Goal: Check status: Check status

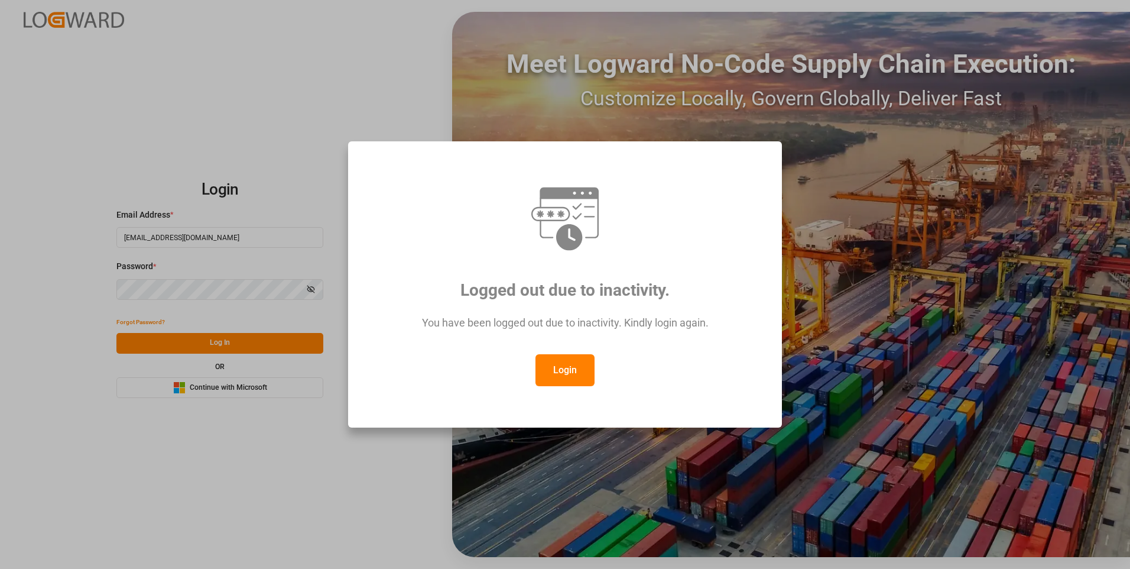
click at [566, 364] on button "Login" at bounding box center [565, 370] width 59 height 32
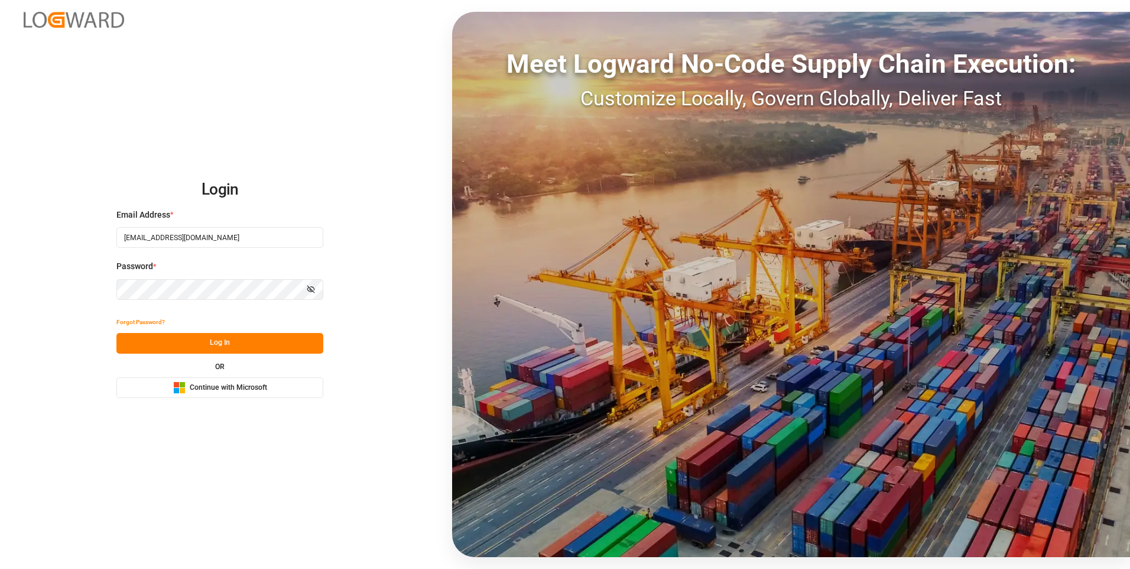
click at [264, 346] on button "Log In" at bounding box center [219, 343] width 207 height 21
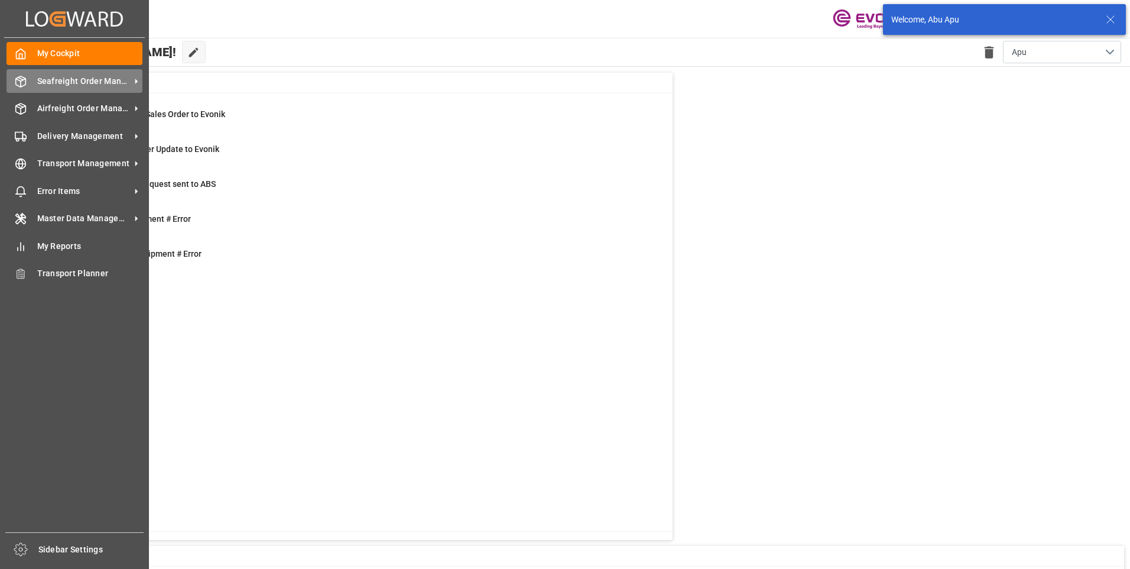
click at [46, 80] on span "Seafreight Order Management" at bounding box center [83, 81] width 93 height 12
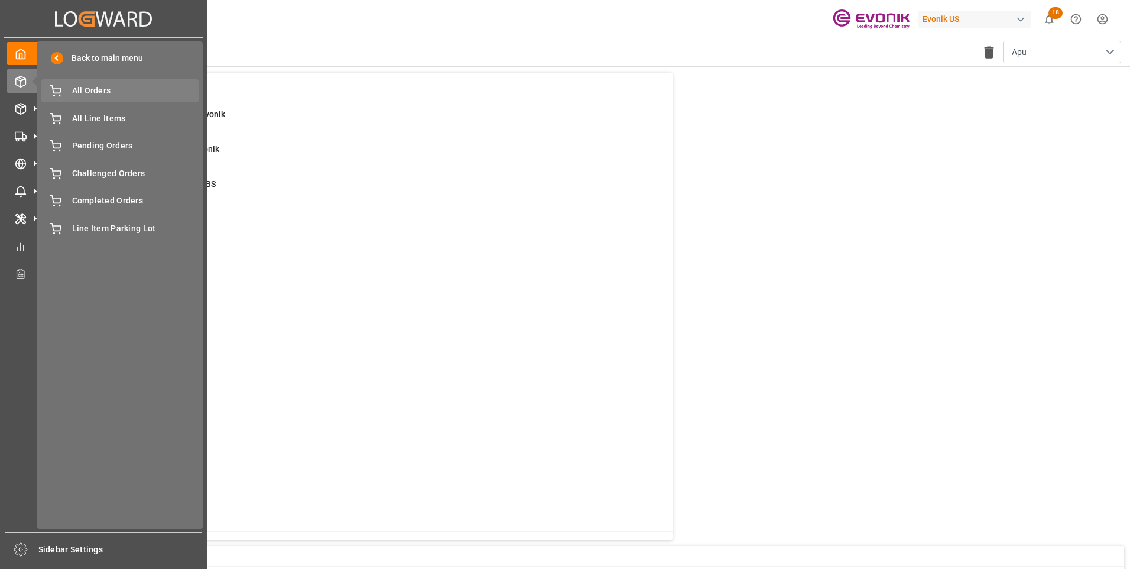
click at [83, 91] on span "All Orders" at bounding box center [135, 91] width 127 height 12
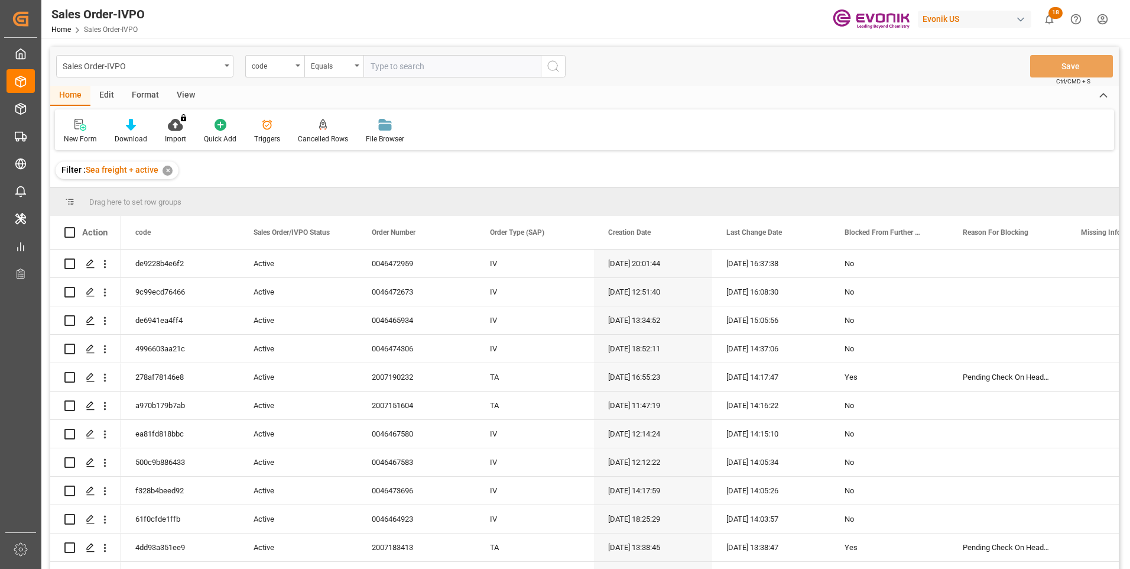
click at [294, 68] on div "code" at bounding box center [274, 66] width 59 height 22
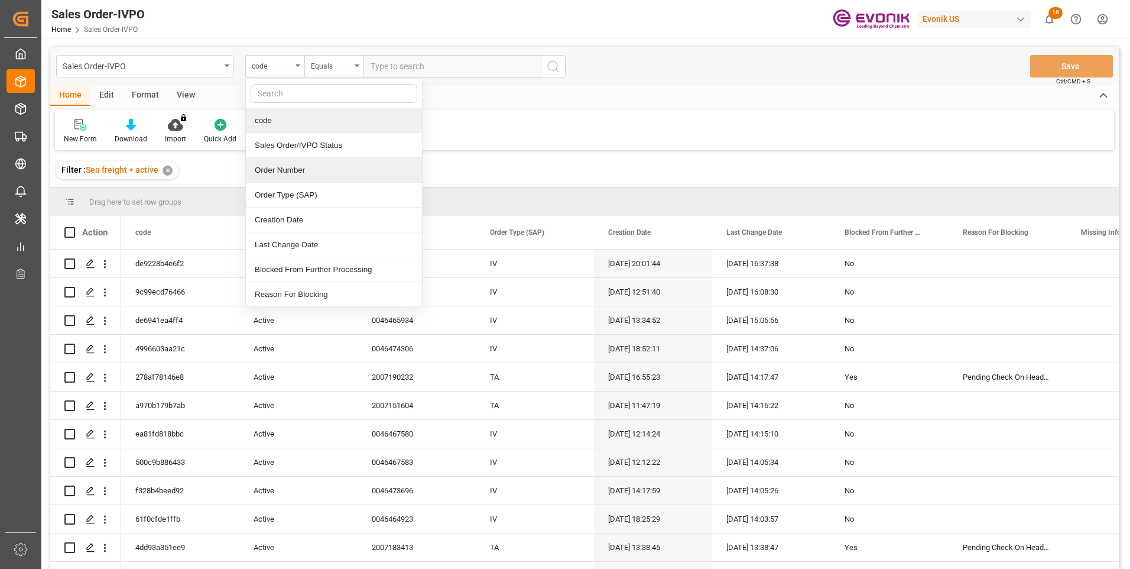
click at [273, 169] on div "Order Number" at bounding box center [334, 170] width 176 height 25
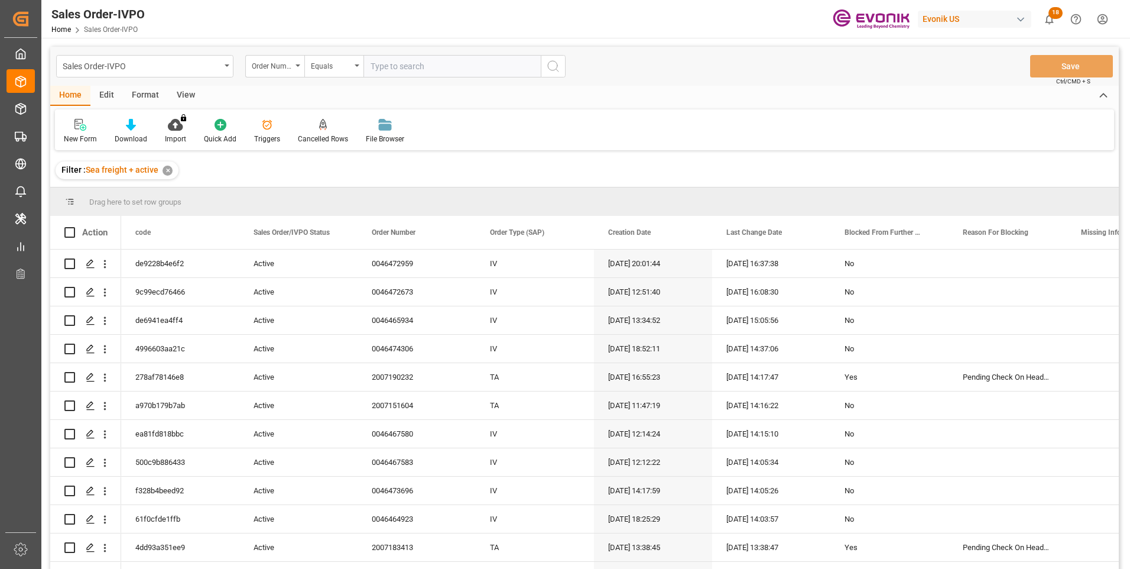
click at [372, 64] on input "text" at bounding box center [452, 66] width 177 height 22
paste input "2007123941"
type input "2007123941"
click at [554, 74] on button "search button" at bounding box center [553, 66] width 25 height 22
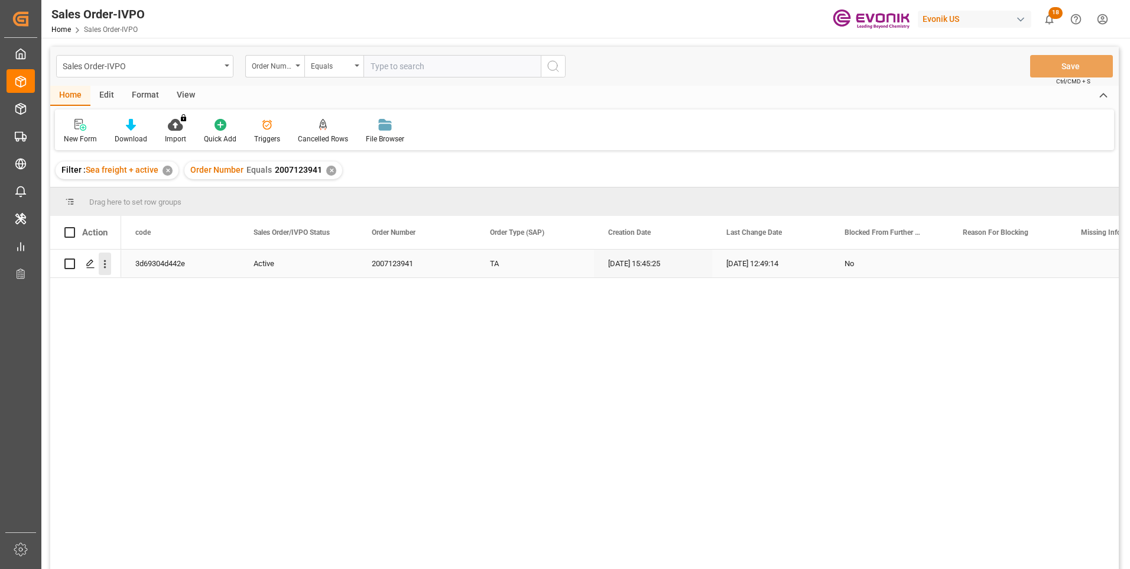
click at [107, 265] on icon "open menu" at bounding box center [105, 264] width 12 height 12
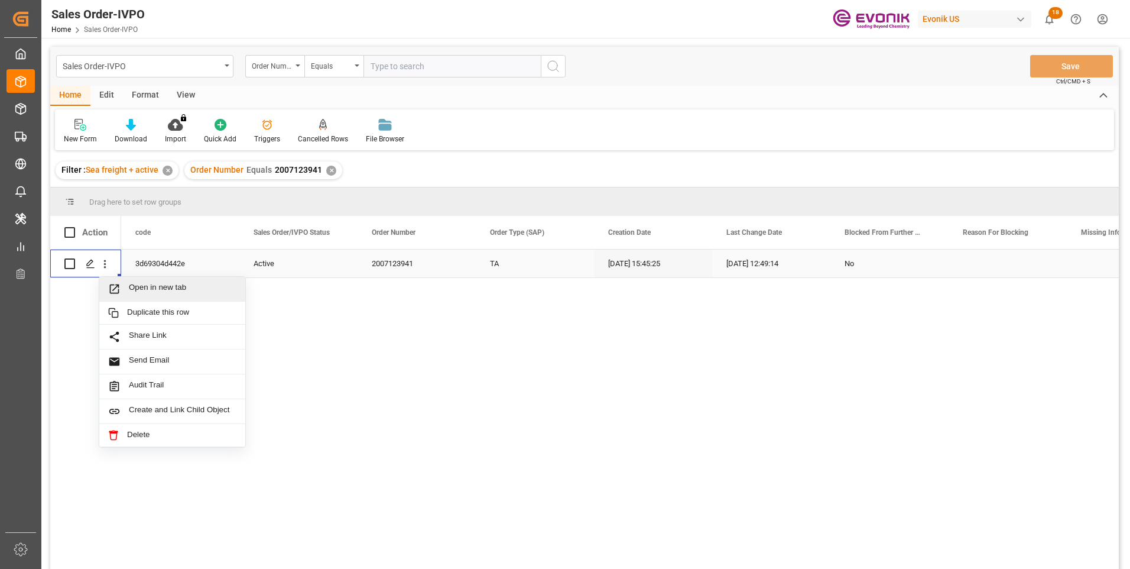
click at [141, 286] on span "Open in new tab" at bounding box center [183, 289] width 108 height 12
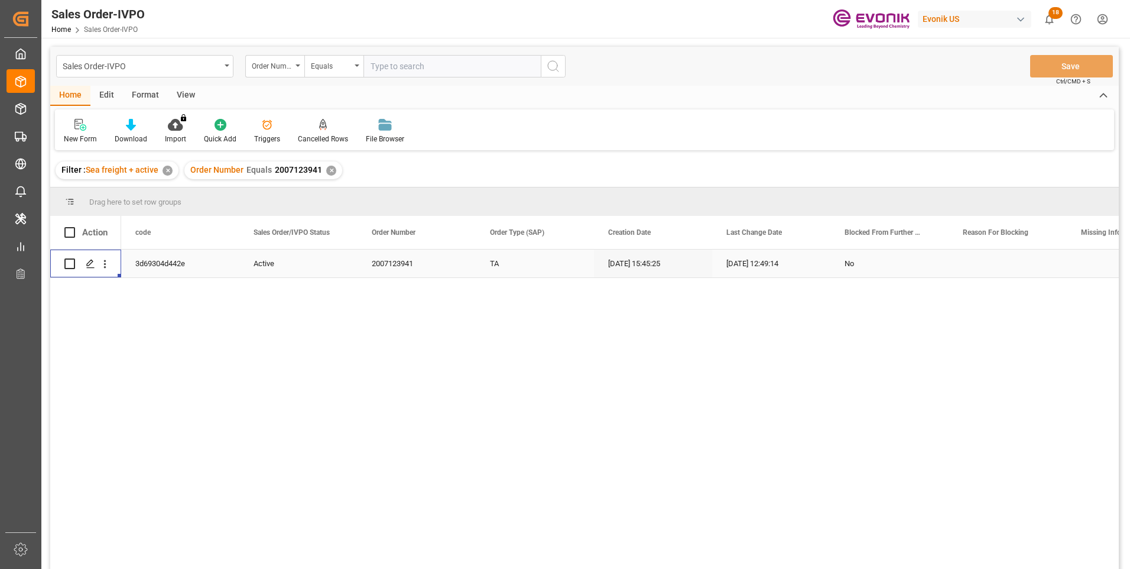
click at [496, 261] on div "TA" at bounding box center [535, 263] width 118 height 28
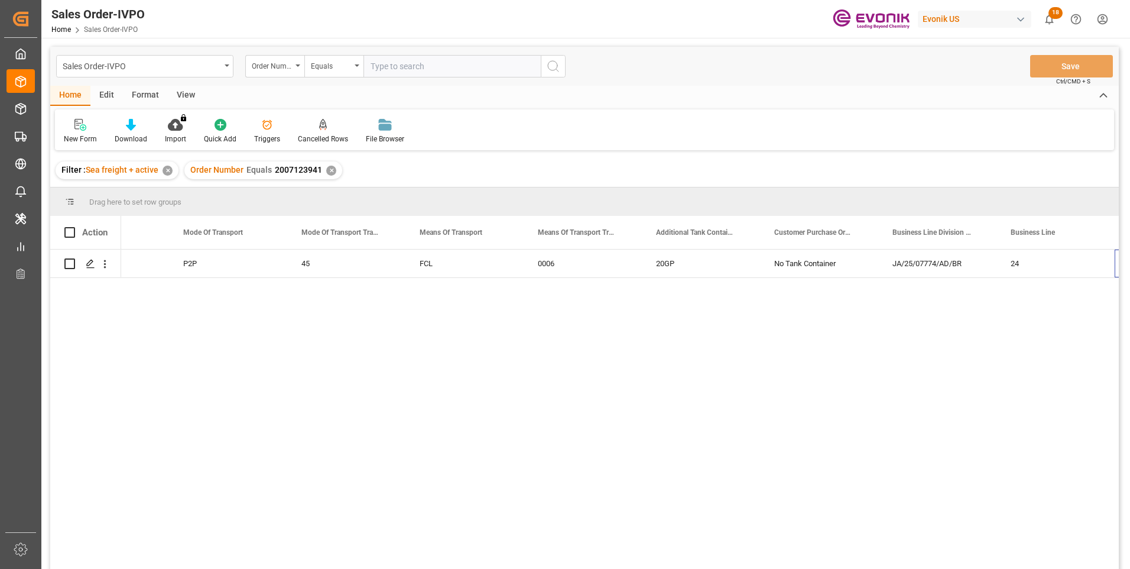
scroll to position [0, 1844]
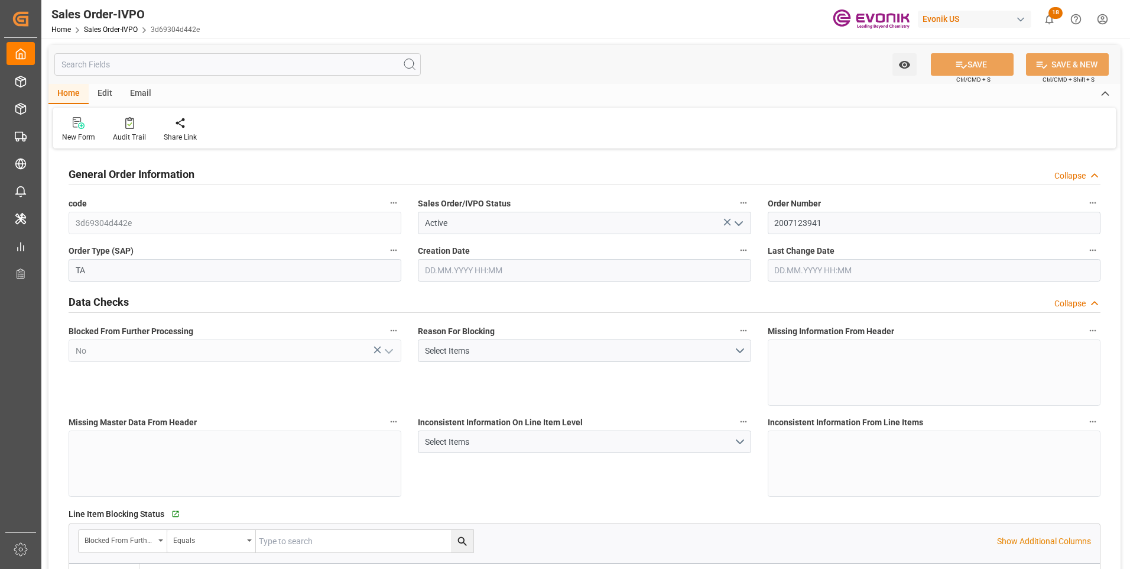
type input "INNSA"
type input "0"
type input "1"
type input "2"
type input "19801.04"
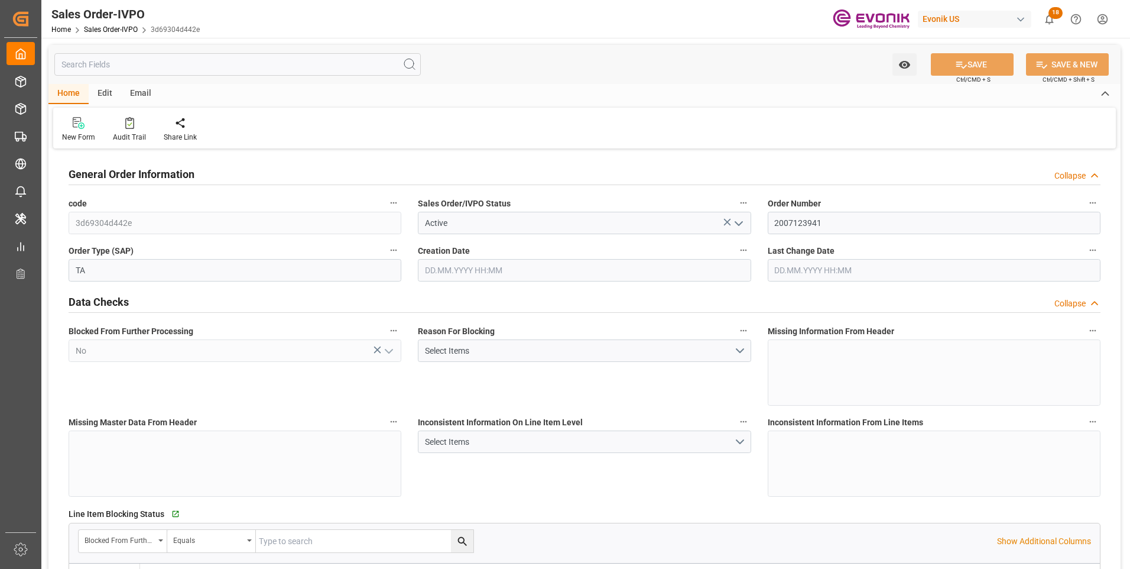
type input "0"
type input "17000"
type input "30"
type input "01.08.2025 15:45"
type input "27.08.2025 12:49"
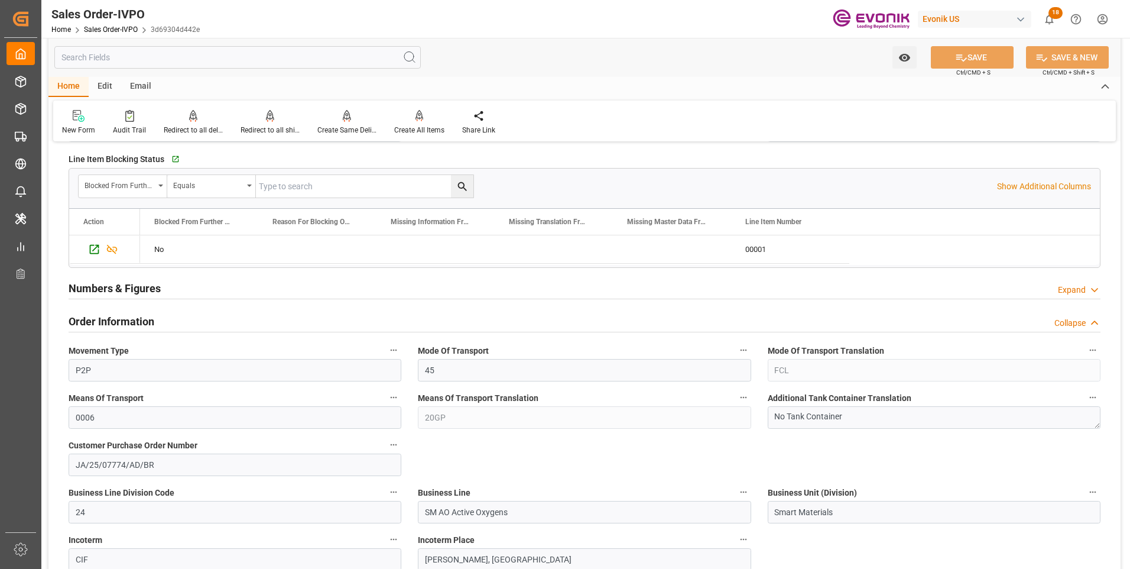
scroll to position [709, 0]
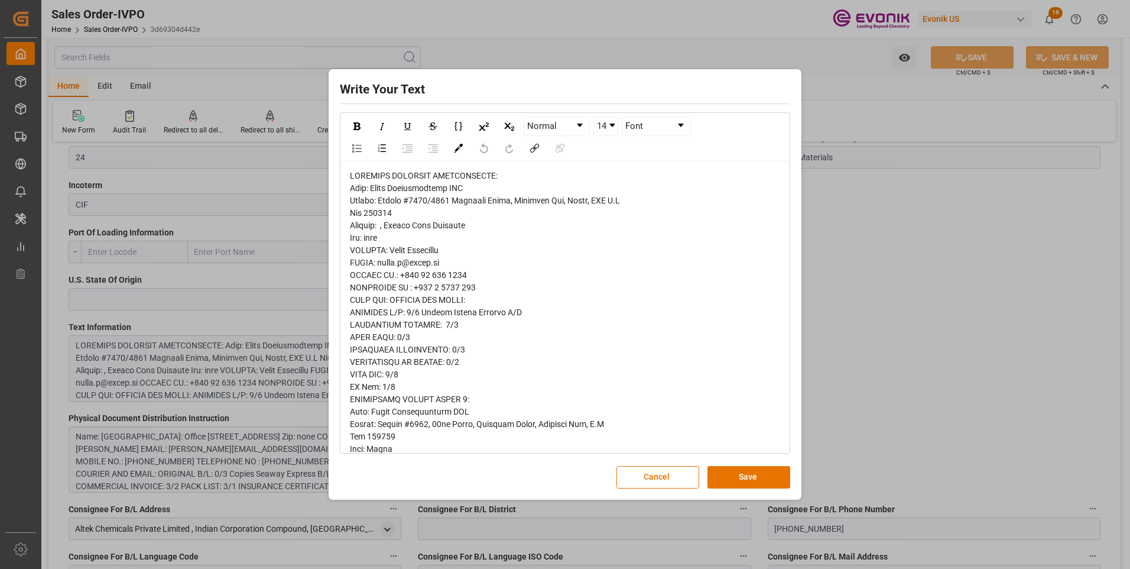
drag, startPoint x: 410, startPoint y: 312, endPoint x: 525, endPoint y: 312, distance: 115.3
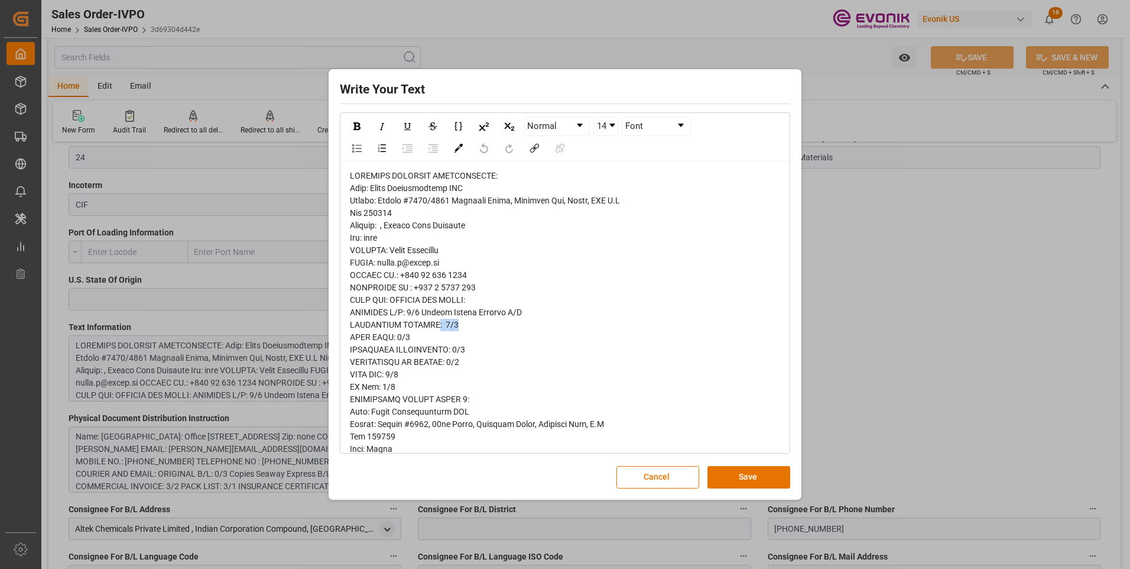
drag, startPoint x: 436, startPoint y: 325, endPoint x: 455, endPoint y: 325, distance: 18.9
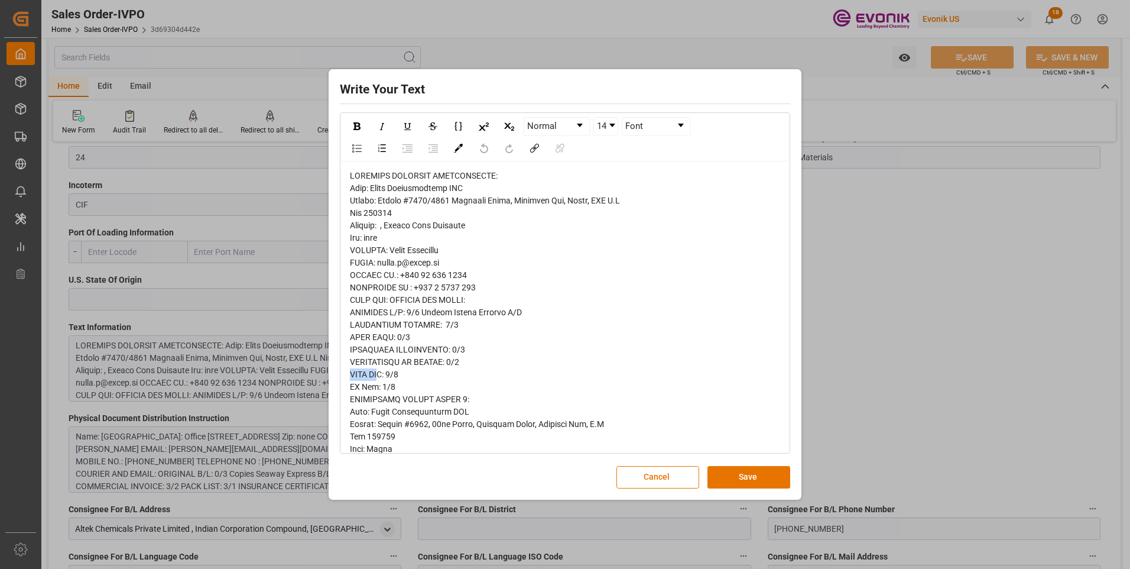
drag, startPoint x: 352, startPoint y: 375, endPoint x: 389, endPoint y: 377, distance: 36.7
drag, startPoint x: 349, startPoint y: 388, endPoint x: 367, endPoint y: 389, distance: 17.7
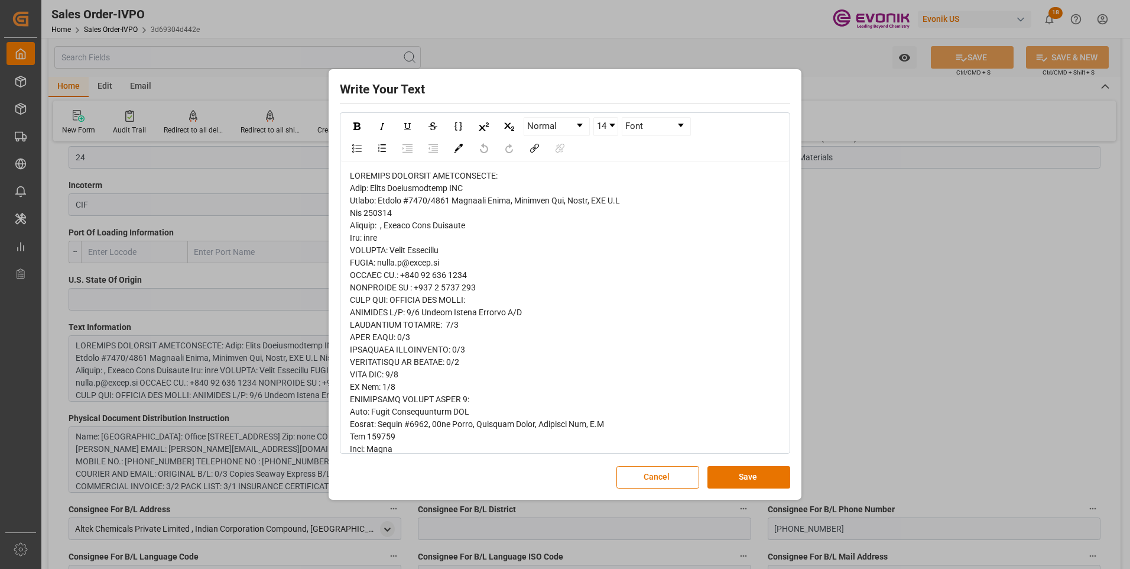
click at [872, 283] on div "Write Your Text Normal 14 Font Cancel Save" at bounding box center [565, 284] width 1130 height 569
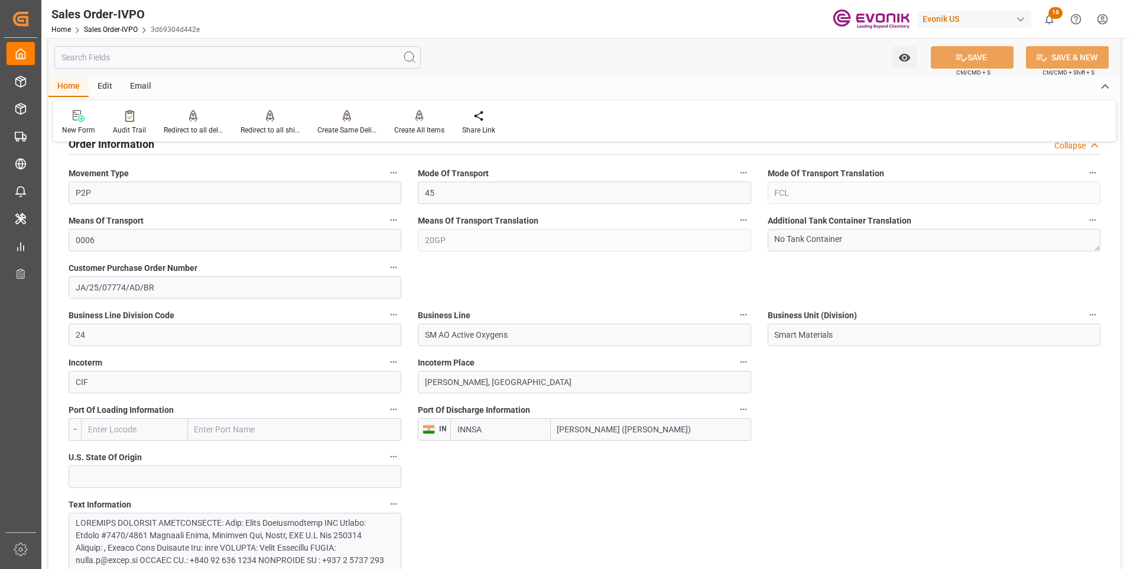
scroll to position [296, 0]
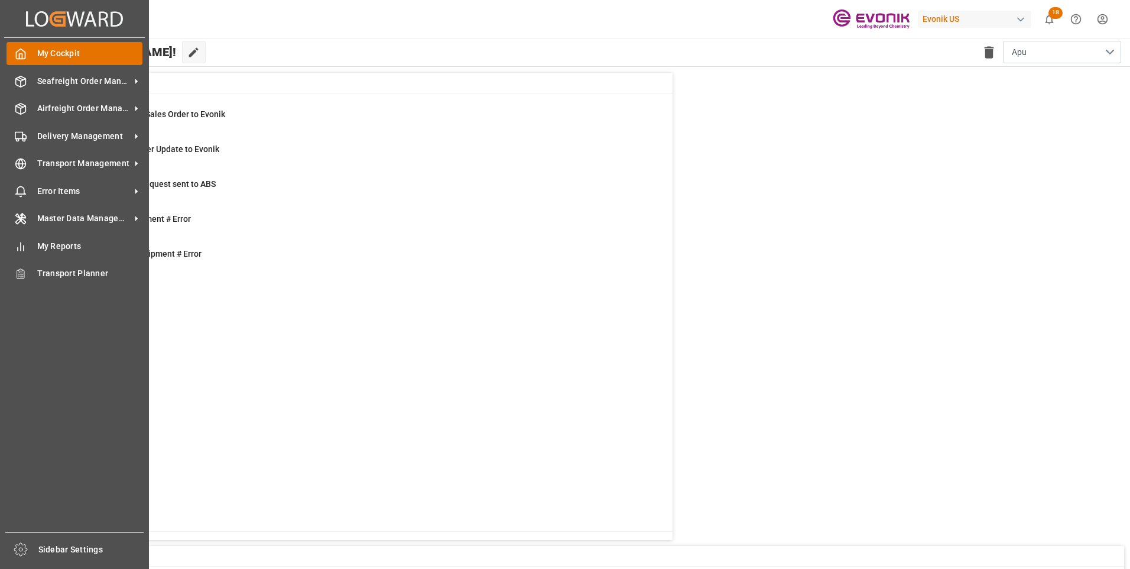
click at [18, 56] on icon at bounding box center [21, 54] width 12 height 12
click at [56, 77] on span "Seafreight Order Management" at bounding box center [83, 81] width 93 height 12
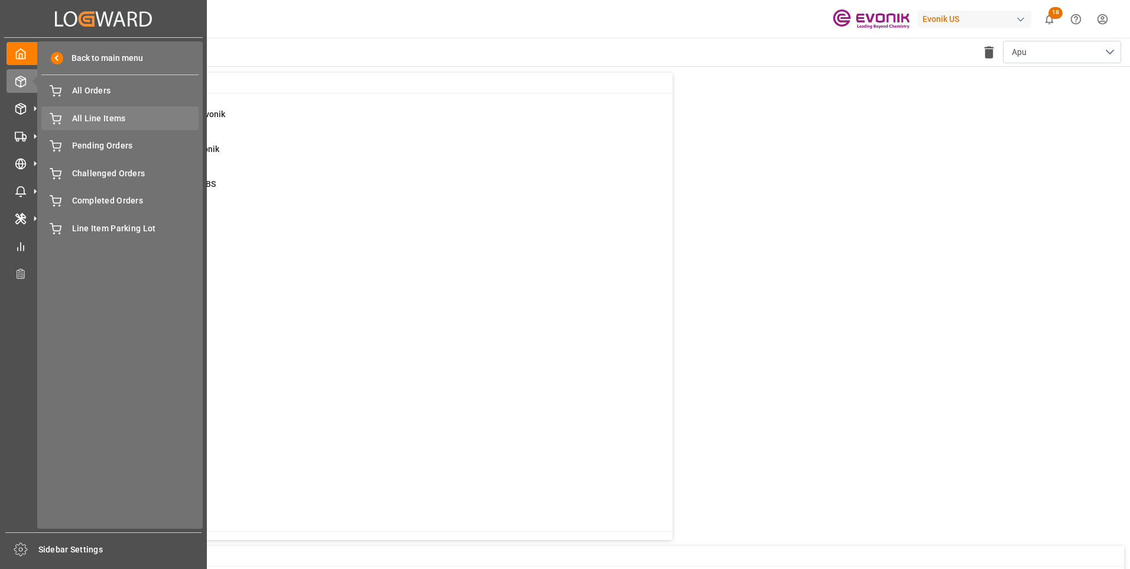
click at [96, 122] on span "All Line Items" at bounding box center [135, 118] width 127 height 12
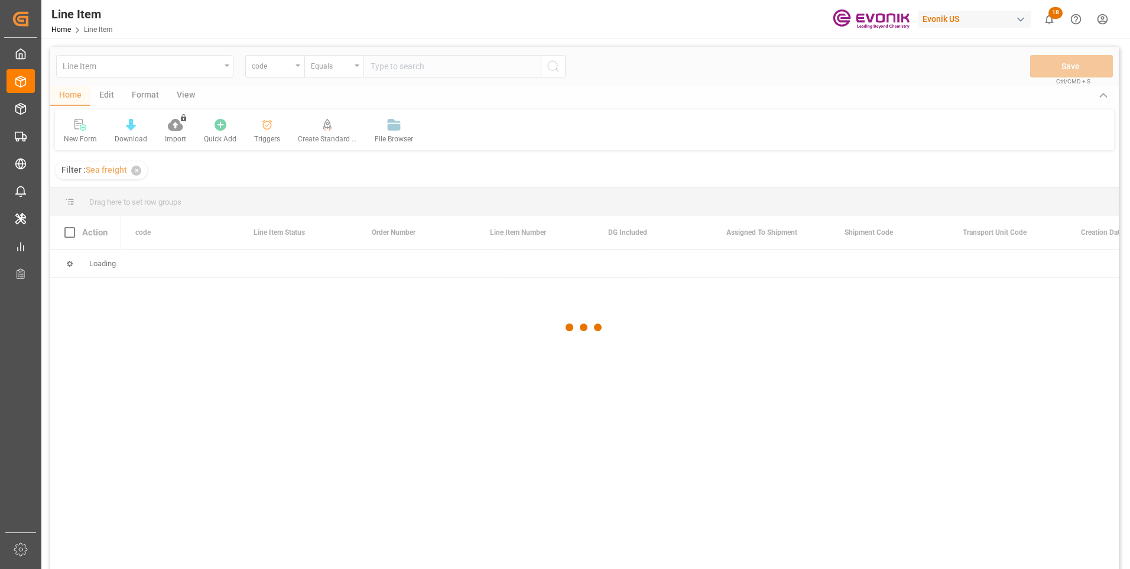
click at [295, 69] on div at bounding box center [584, 328] width 1069 height 562
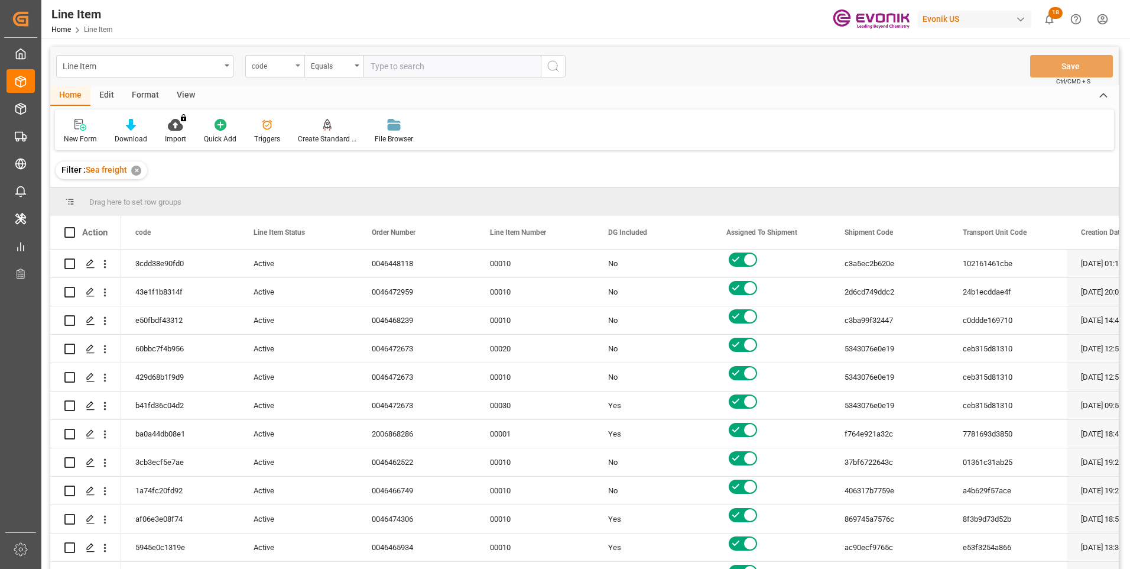
click at [290, 64] on div "code" at bounding box center [272, 65] width 40 height 14
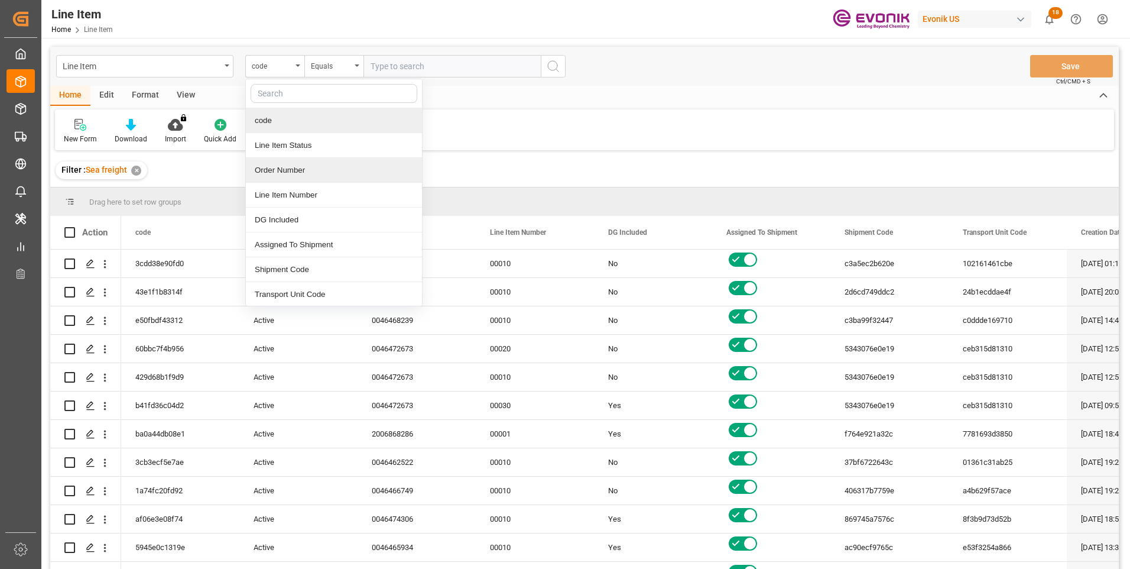
click at [272, 168] on div "Order Number" at bounding box center [334, 170] width 176 height 25
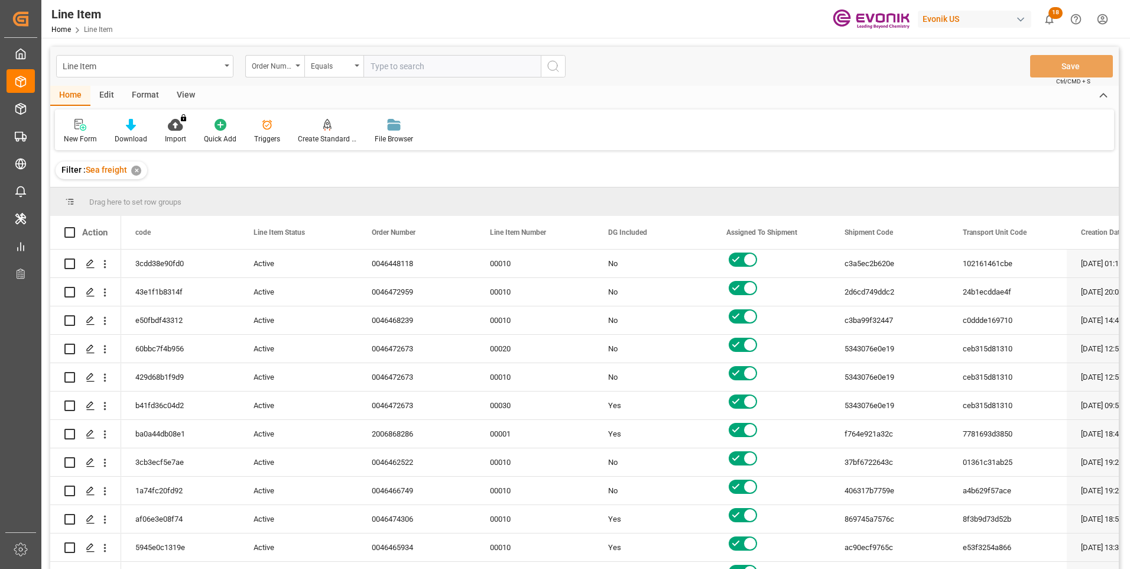
click at [395, 64] on input "text" at bounding box center [452, 66] width 177 height 22
paste input "2007161332"
type input "2007161332"
click at [557, 69] on icon "search button" at bounding box center [553, 66] width 14 height 14
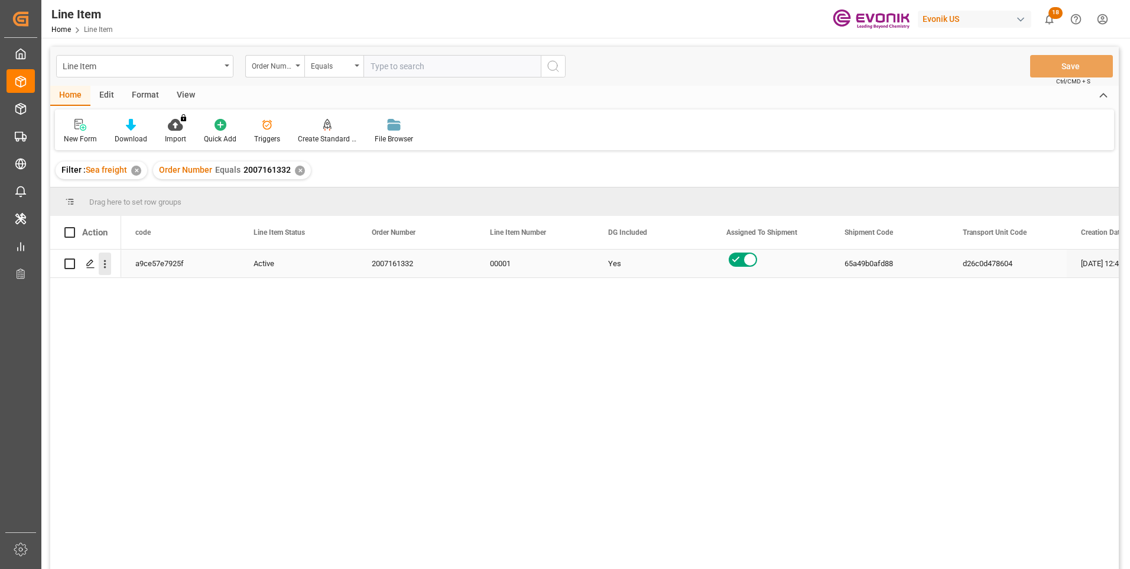
click at [105, 264] on icon "open menu" at bounding box center [105, 264] width 2 height 8
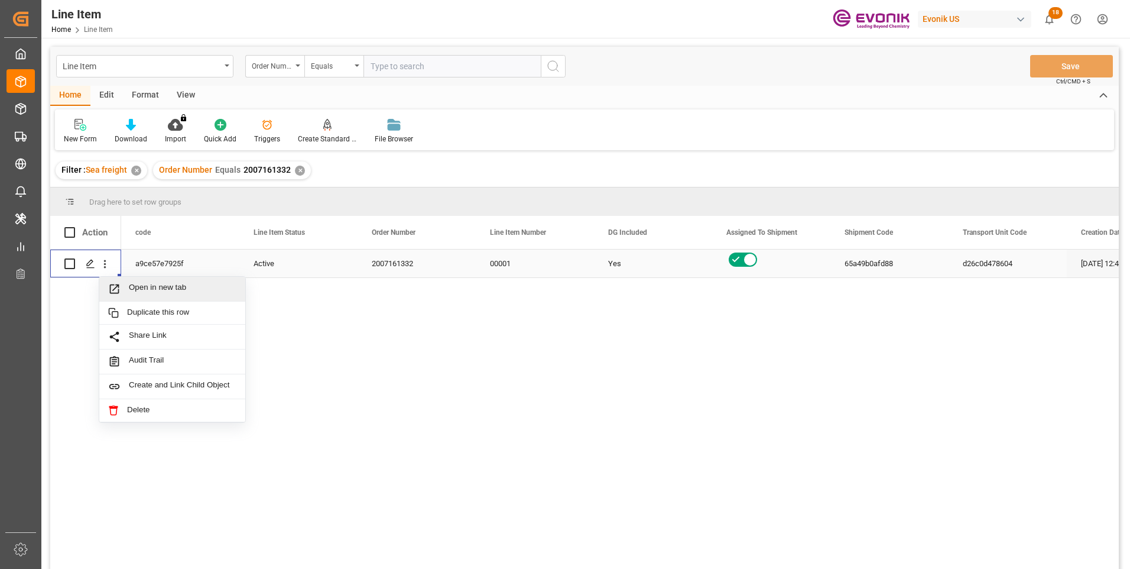
click at [134, 284] on span "Open in new tab" at bounding box center [183, 289] width 108 height 12
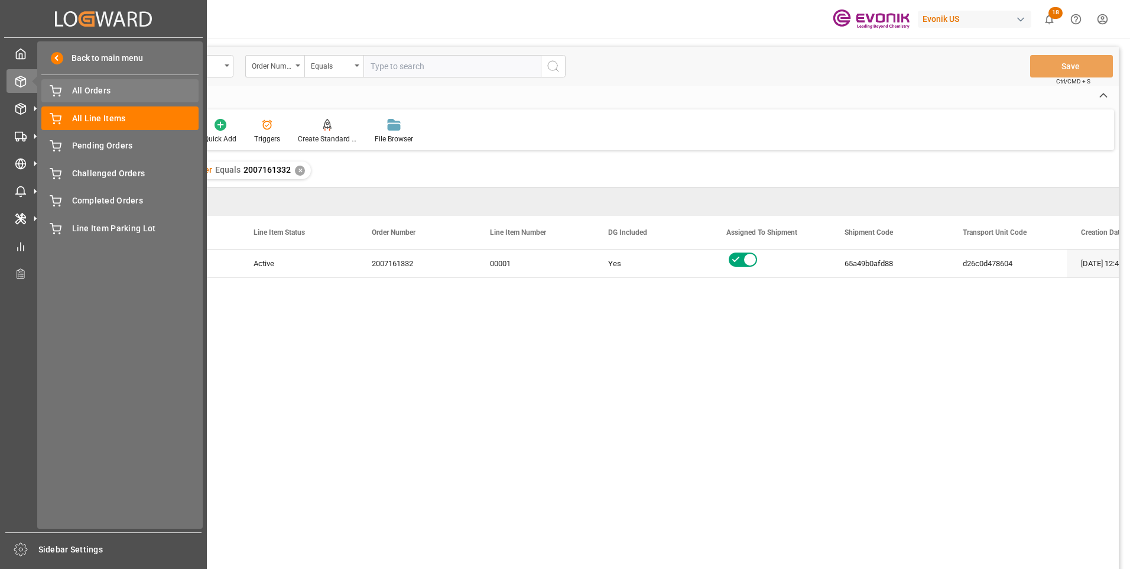
click at [69, 91] on div "All Orders All Orders" at bounding box center [119, 90] width 157 height 23
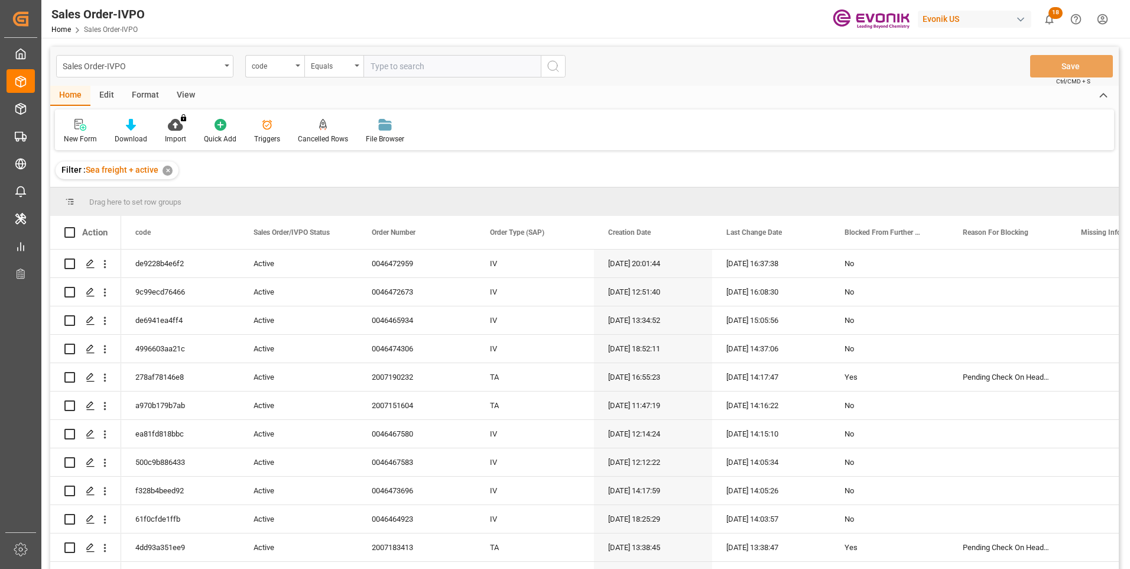
click at [294, 68] on div "code" at bounding box center [274, 66] width 59 height 22
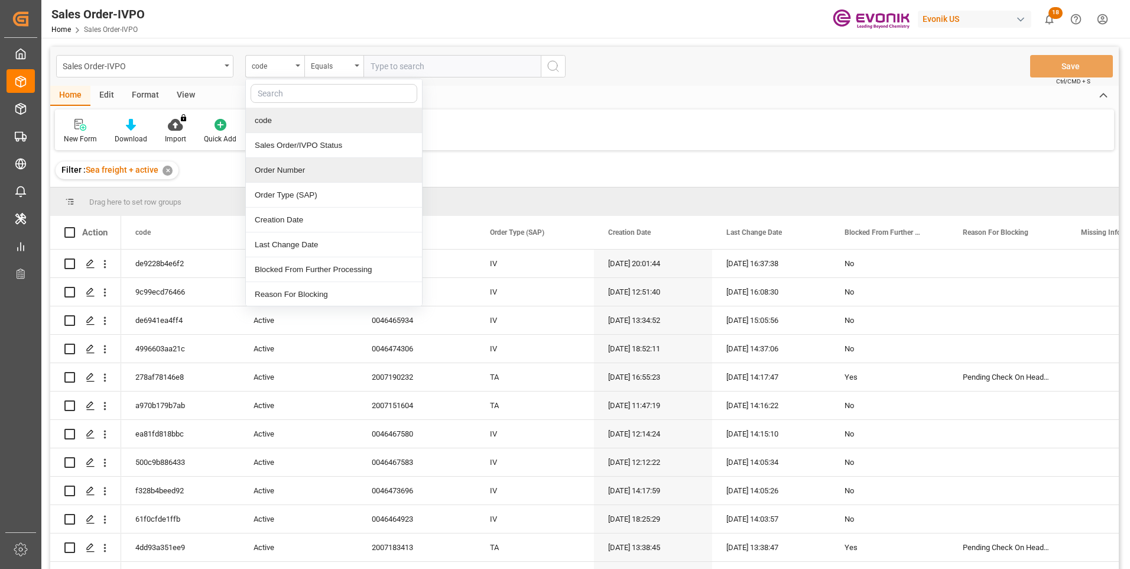
click at [277, 169] on div "Order Number" at bounding box center [334, 170] width 176 height 25
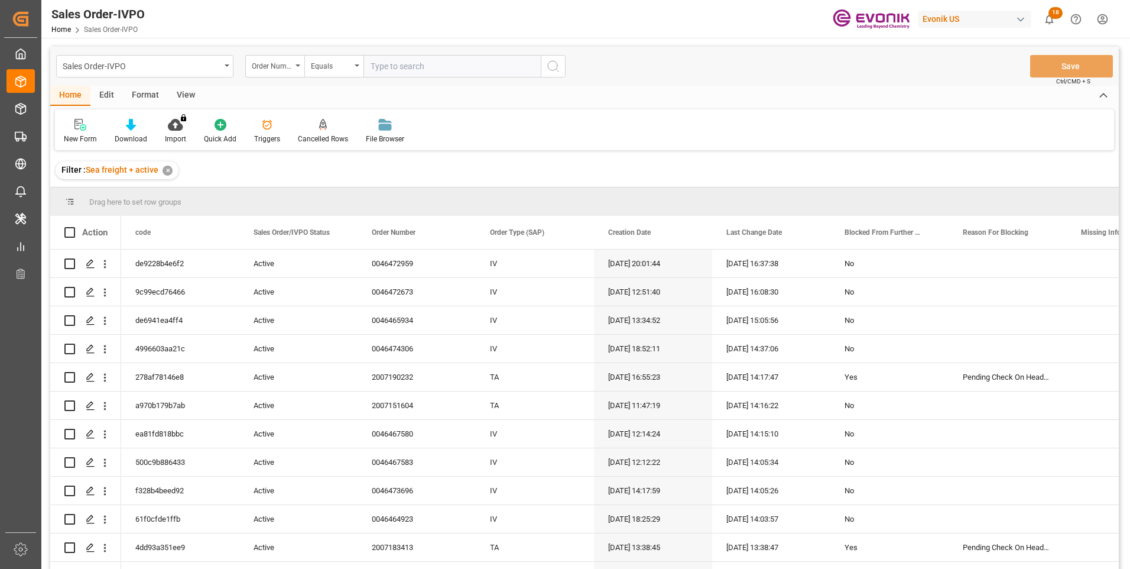
click at [379, 69] on input "text" at bounding box center [452, 66] width 177 height 22
paste input "2007161332"
type input "2007161332"
click at [549, 67] on circle "search button" at bounding box center [552, 65] width 9 height 9
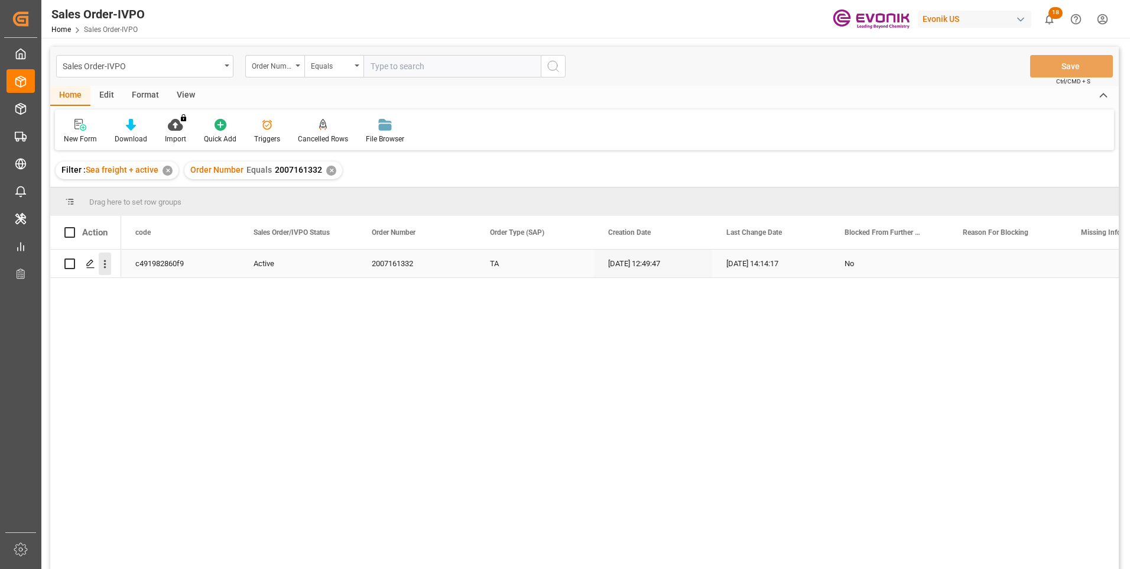
click at [106, 265] on icon "open menu" at bounding box center [105, 264] width 12 height 12
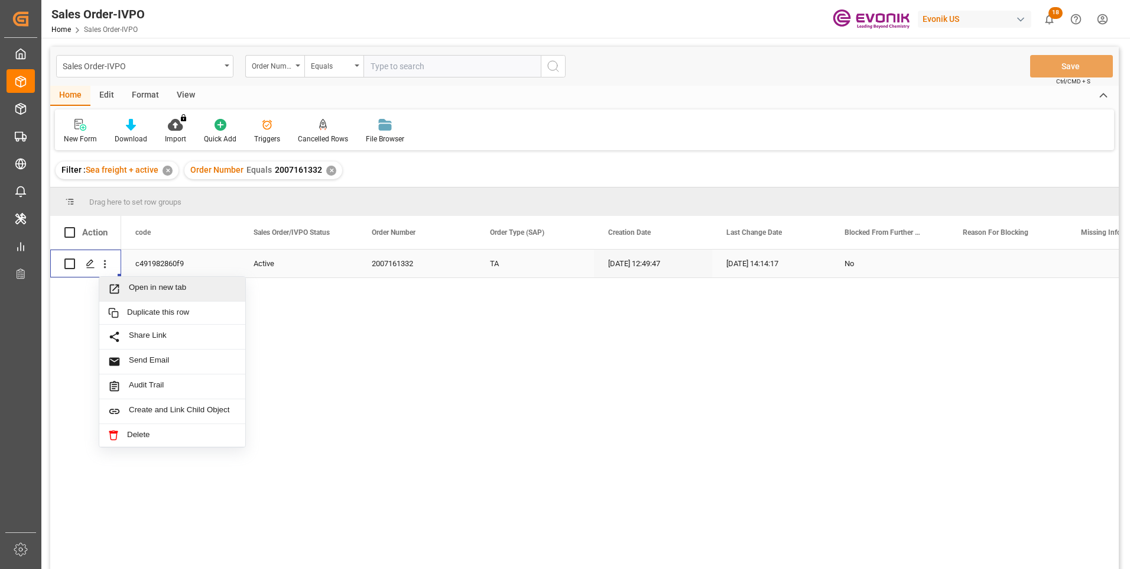
click at [141, 287] on span "Open in new tab" at bounding box center [183, 289] width 108 height 12
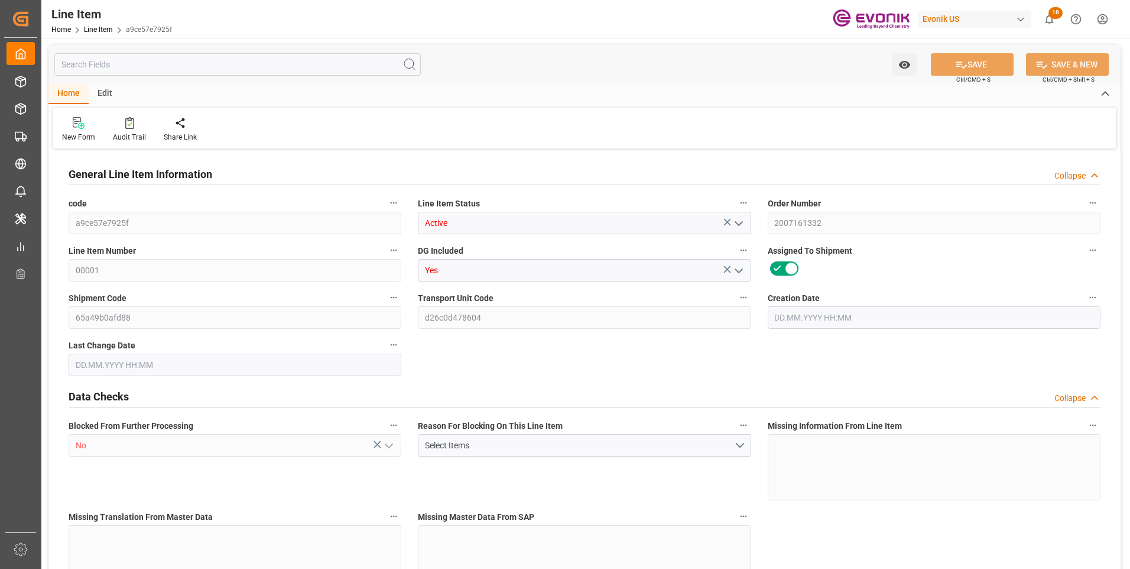
type input "19"
type input "19345.04"
type input "19000"
type input "0"
type input "760"
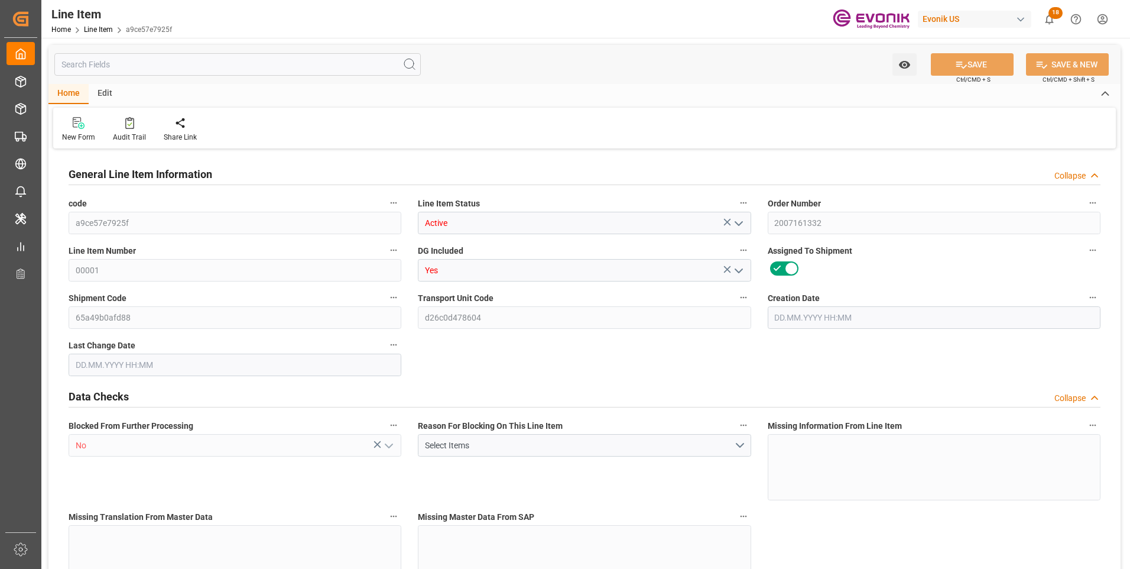
type input "24700"
type input "760"
type input "19345.04"
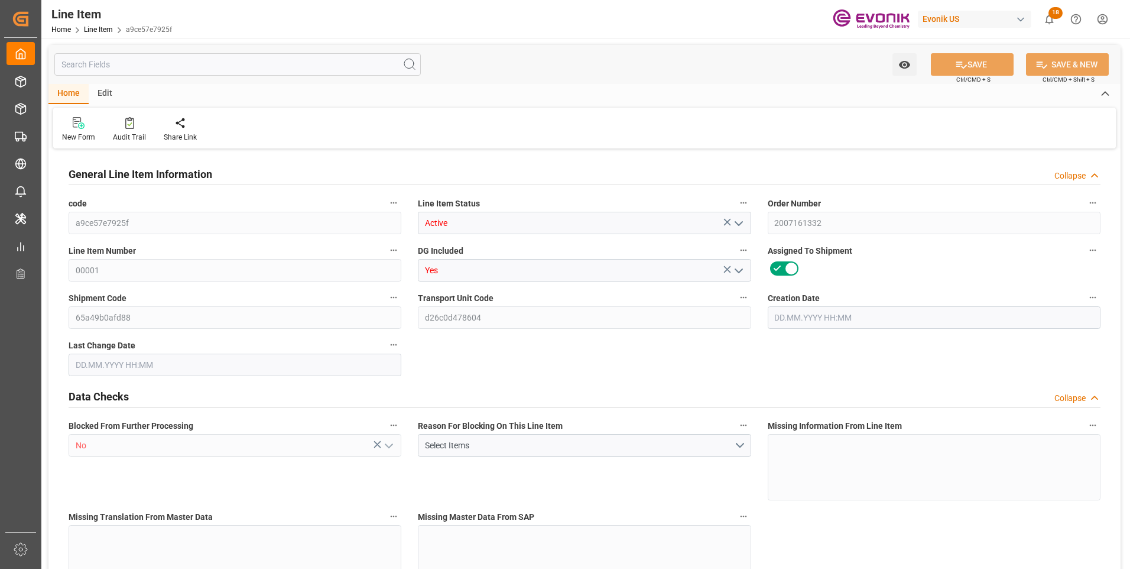
type input "19801.04"
type input "19000"
type input "0"
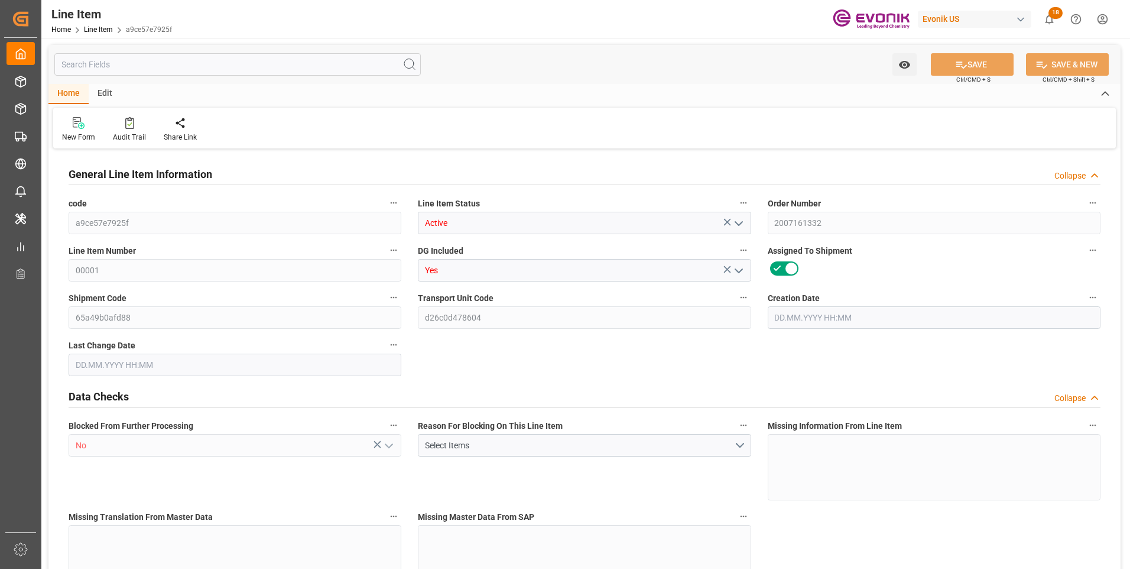
type input "760"
type input "19345.04"
type input "19000"
type input "0"
type input "09.09.2025 12:49"
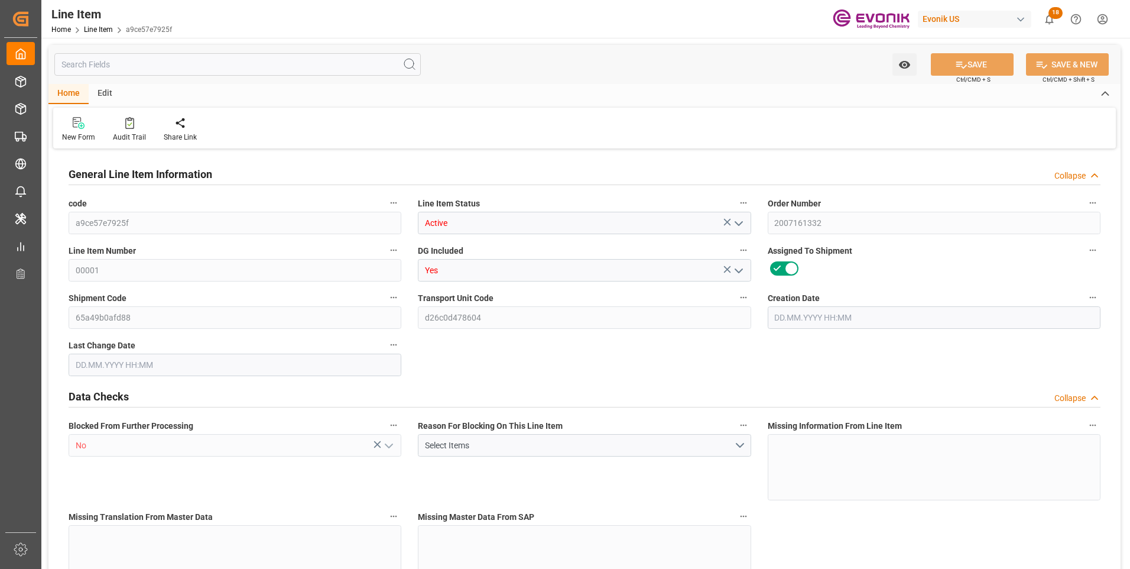
type input "22.09.2025 14:14"
type input "14.10.2025"
type input "17.09.2025"
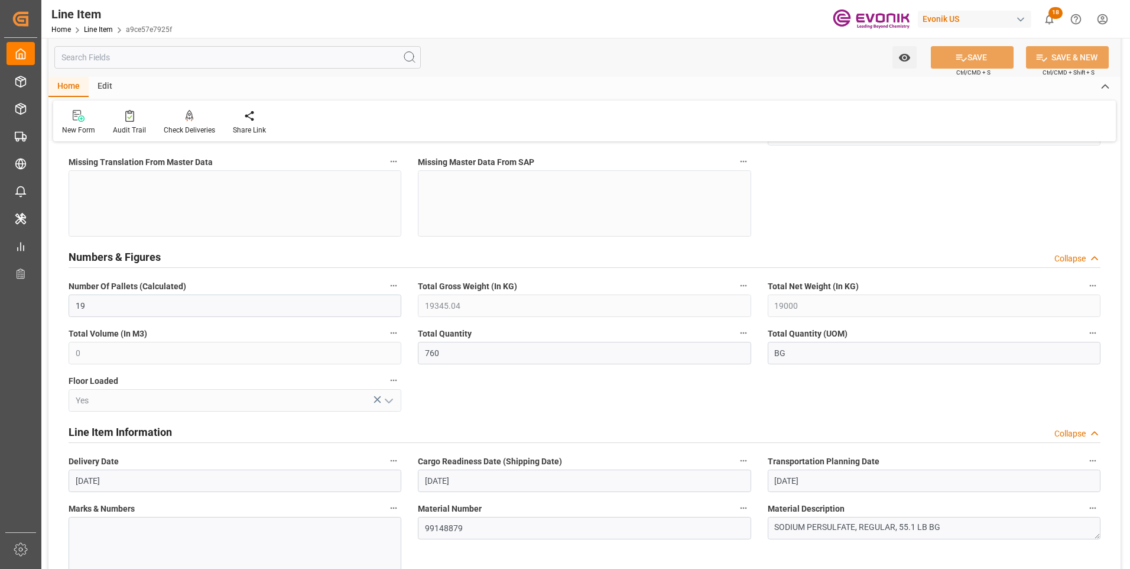
scroll to position [177, 0]
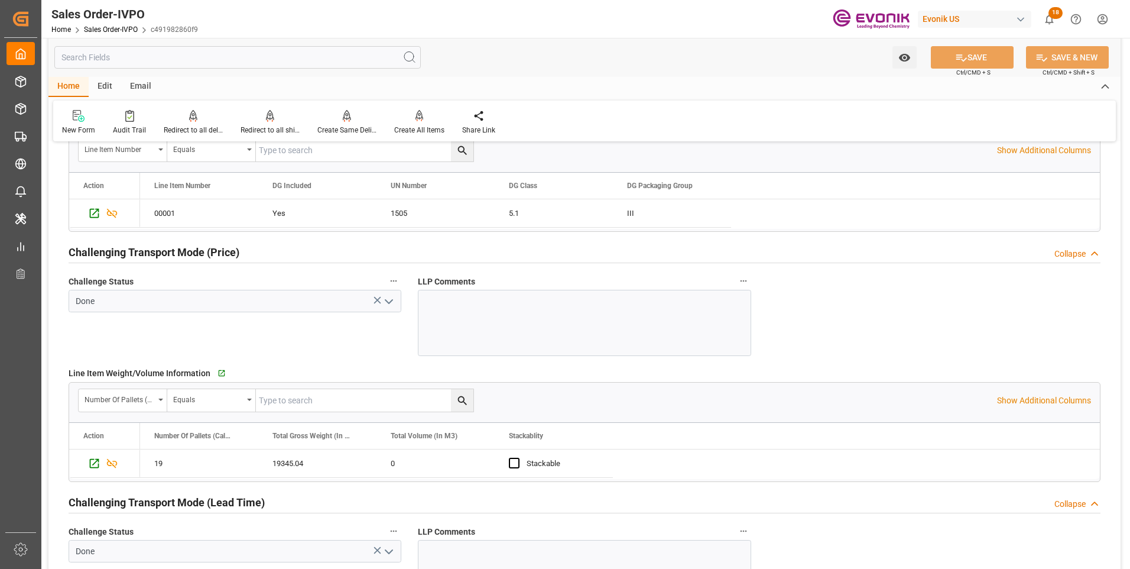
scroll to position [1773, 0]
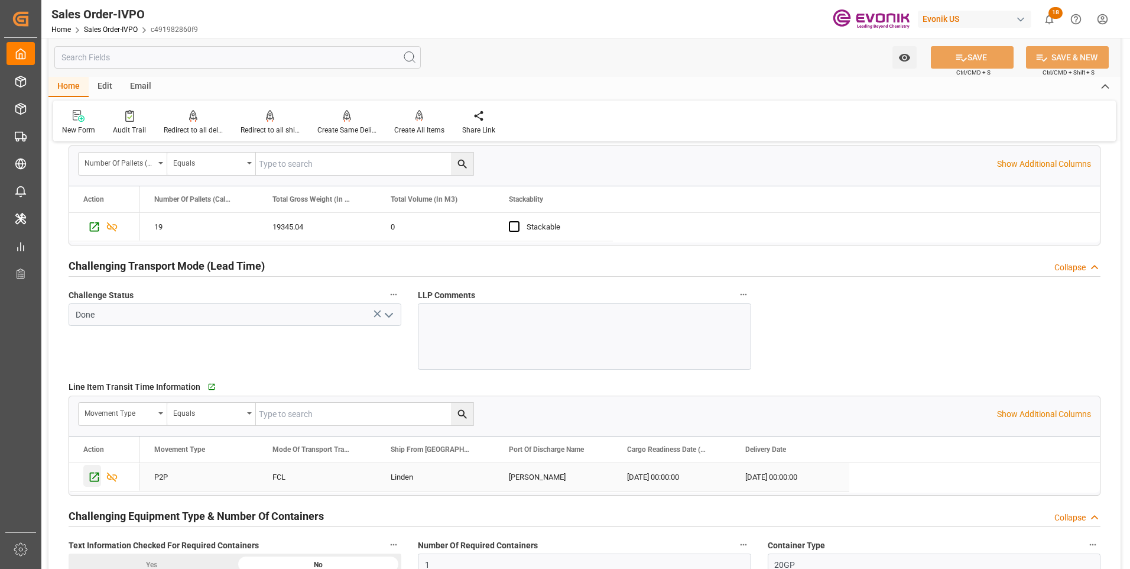
click at [93, 478] on icon "Press SPACE to select this row." at bounding box center [94, 476] width 9 height 9
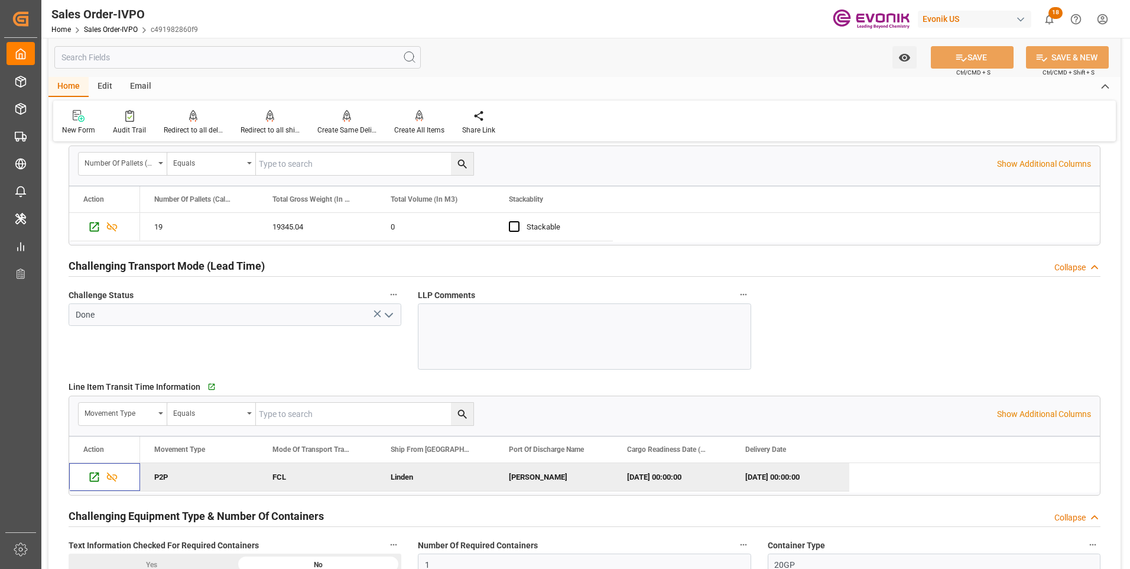
click at [183, 56] on input "text" at bounding box center [237, 57] width 366 height 22
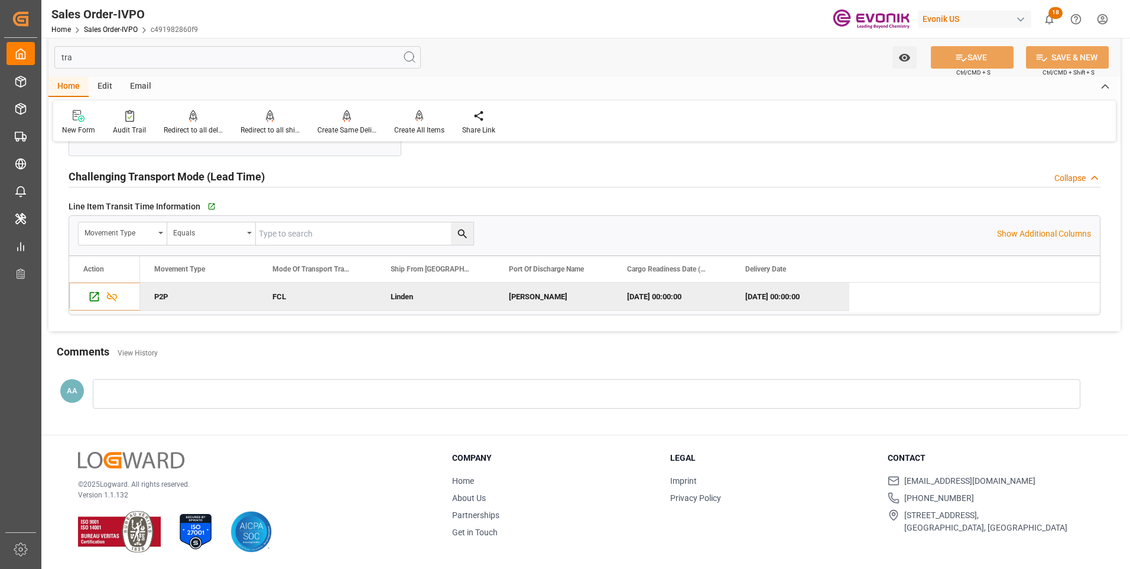
scroll to position [160, 0]
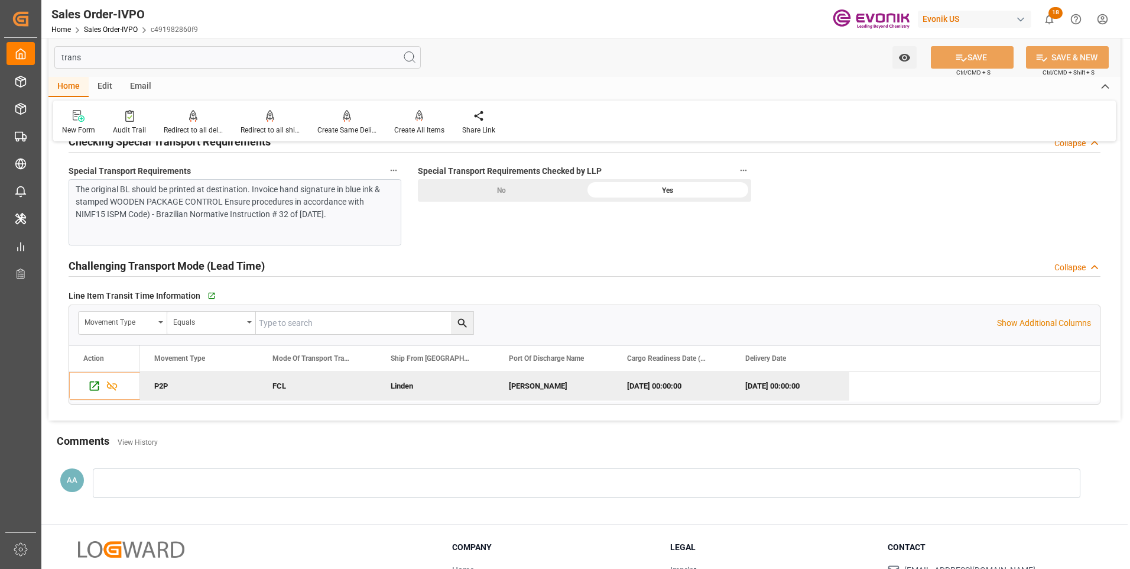
type input "trans"
click at [400, 385] on div "Linden" at bounding box center [436, 386] width 118 height 28
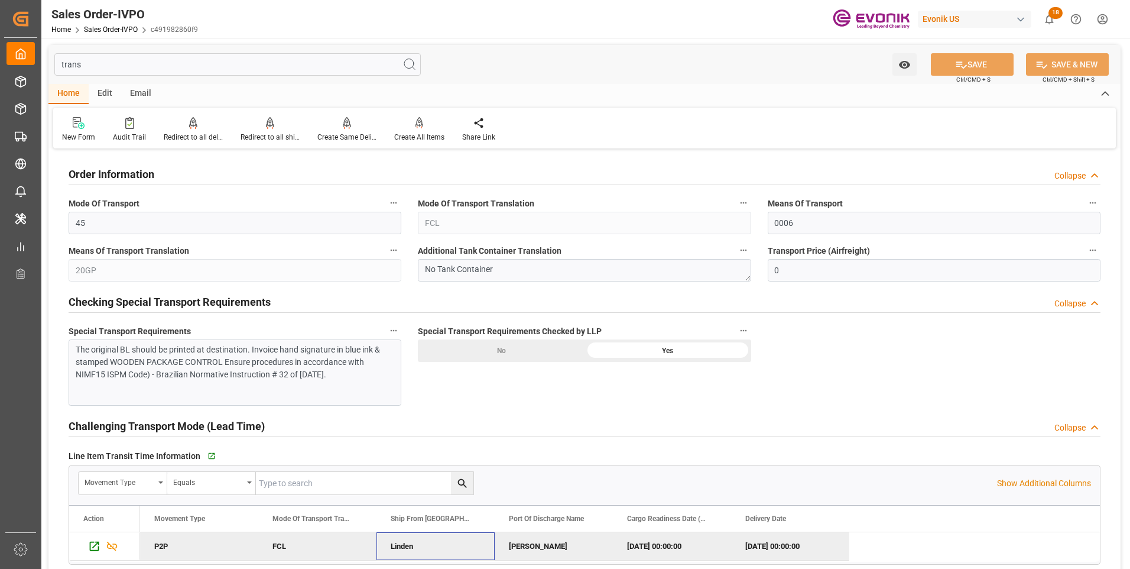
scroll to position [177, 0]
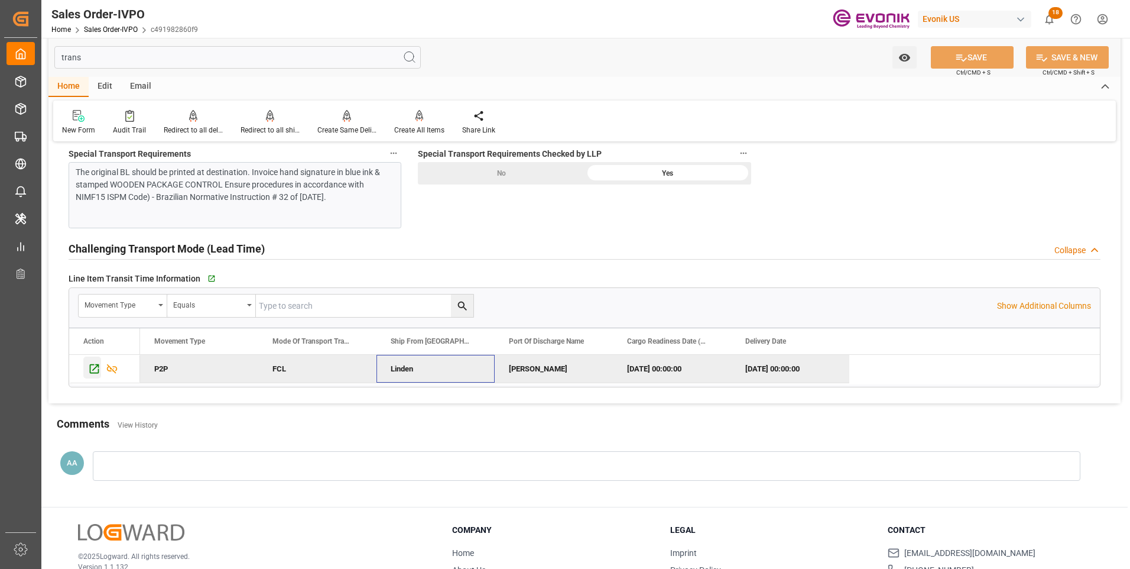
click at [93, 372] on icon "Press SPACE to deselect this row." at bounding box center [94, 368] width 12 height 12
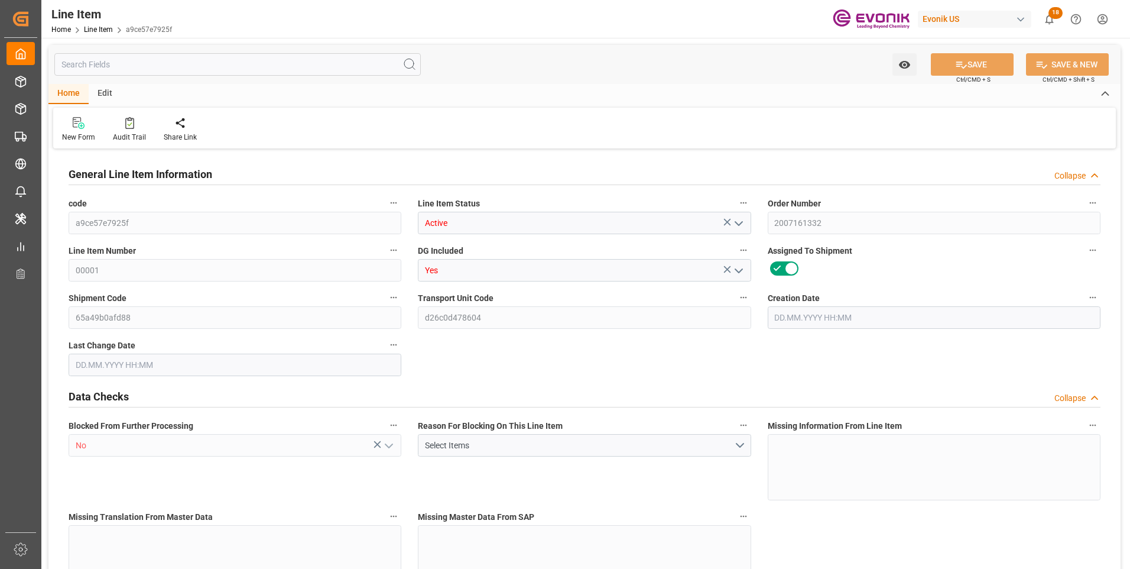
type input "19"
type input "19345.04"
type input "19000"
type input "0"
type input "760"
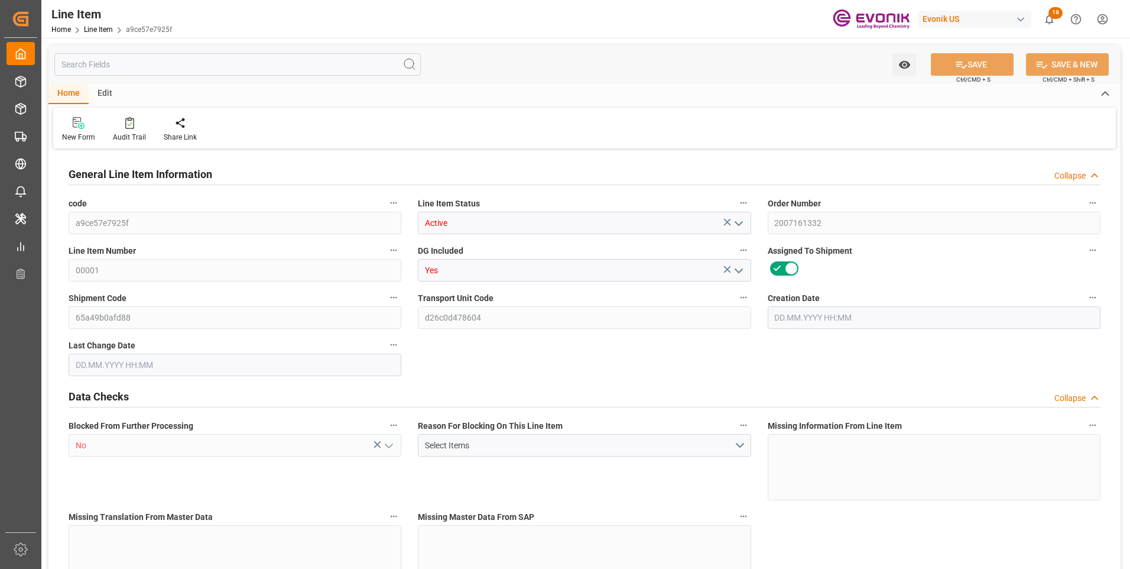
type input "24700"
type input "760"
type input "19345.04"
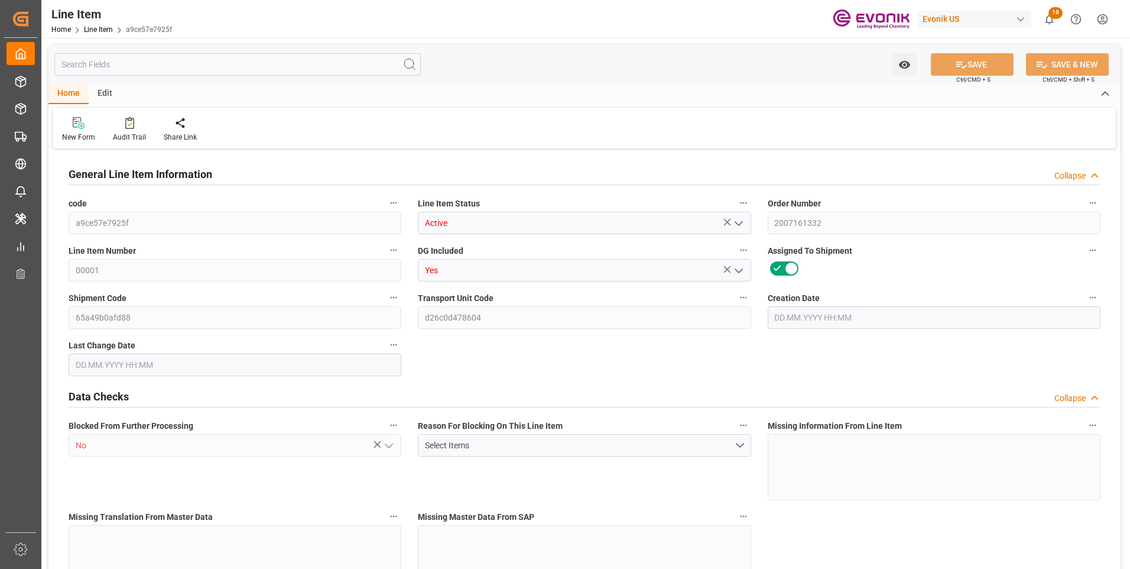
type input "19801.04"
type input "19000"
type input "0"
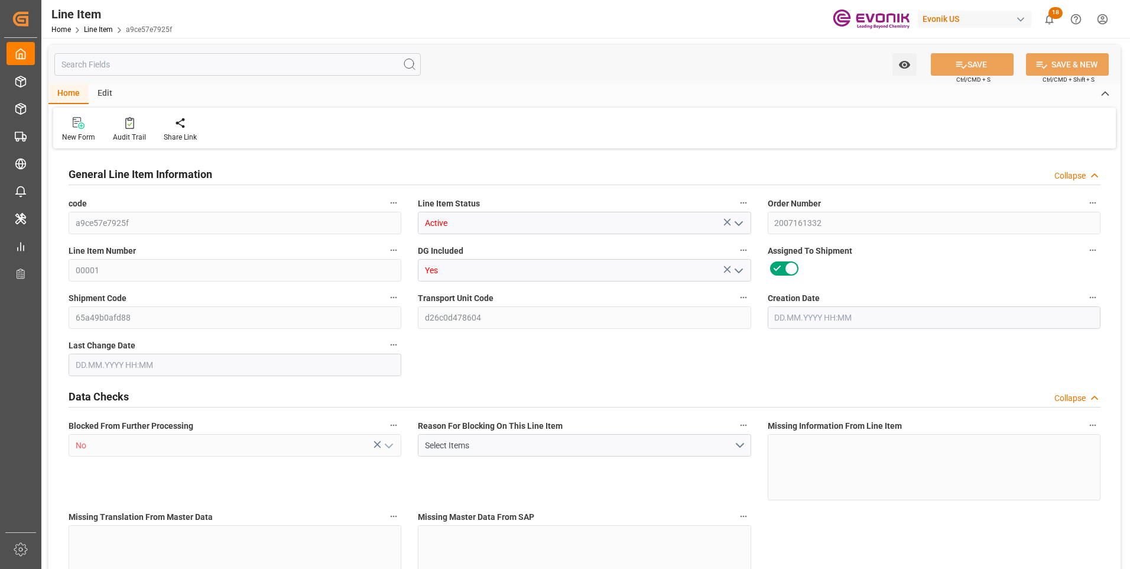
type input "760"
type input "19345.04"
type input "19000"
type input "0"
type input "[DATE] 12:49"
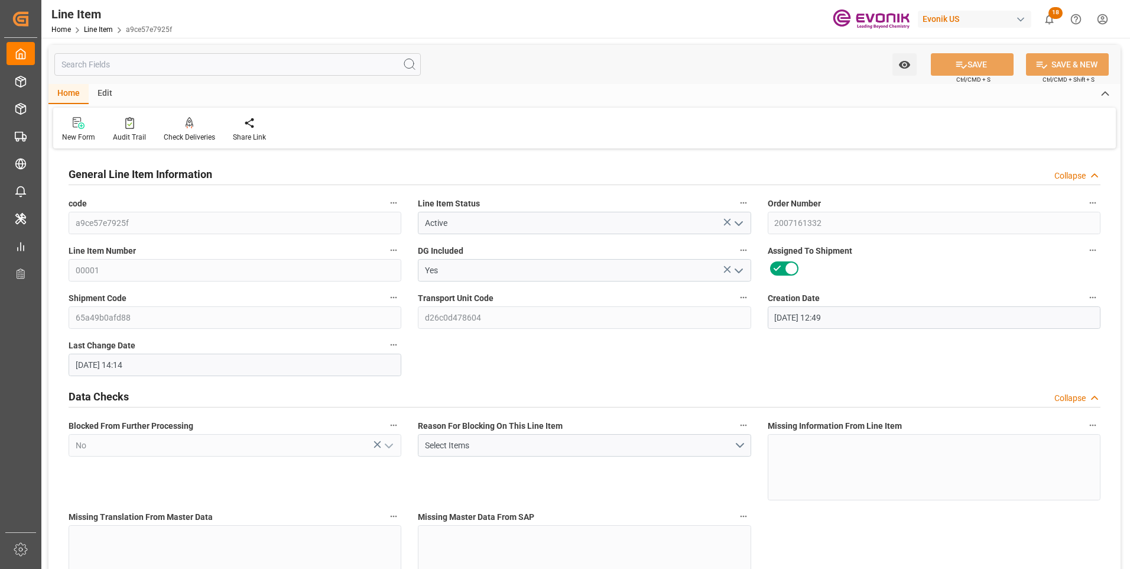
type input "[DATE] 14:14"
type input "[DATE]"
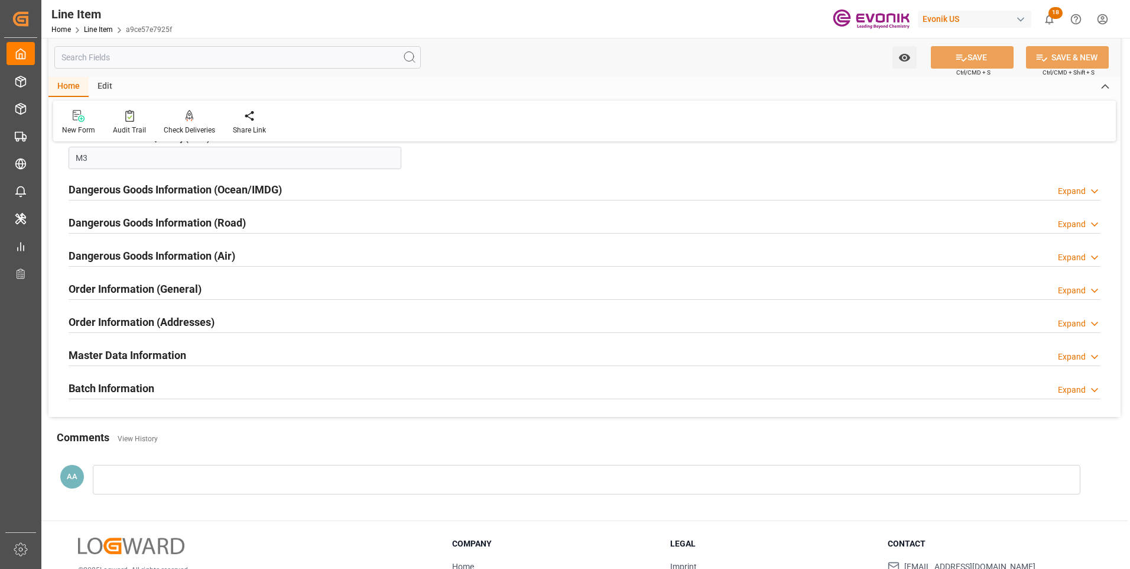
scroll to position [1241, 0]
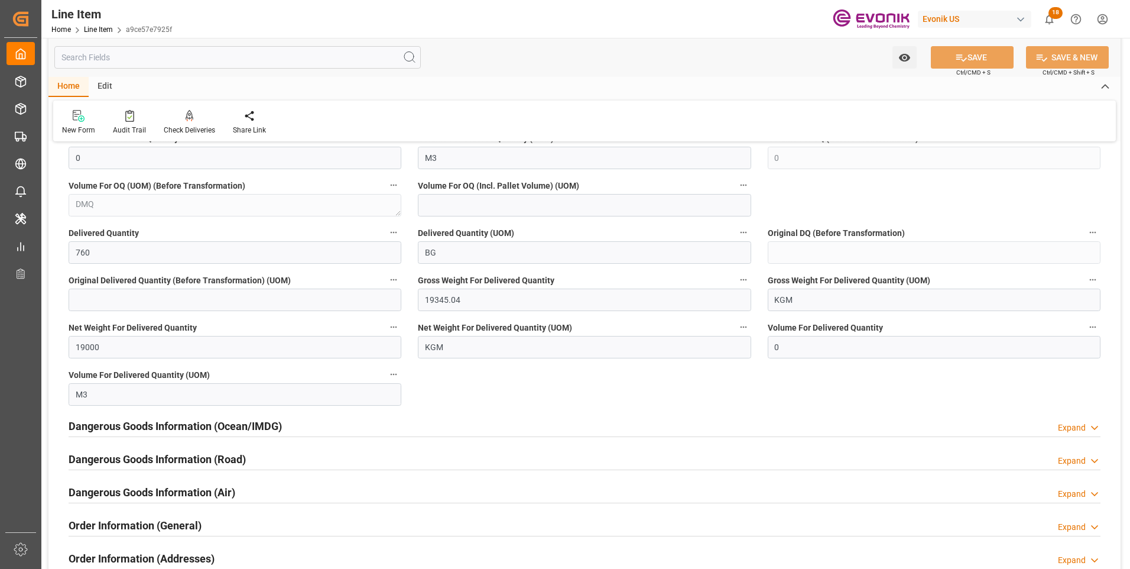
click at [141, 54] on input "text" at bounding box center [237, 57] width 366 height 22
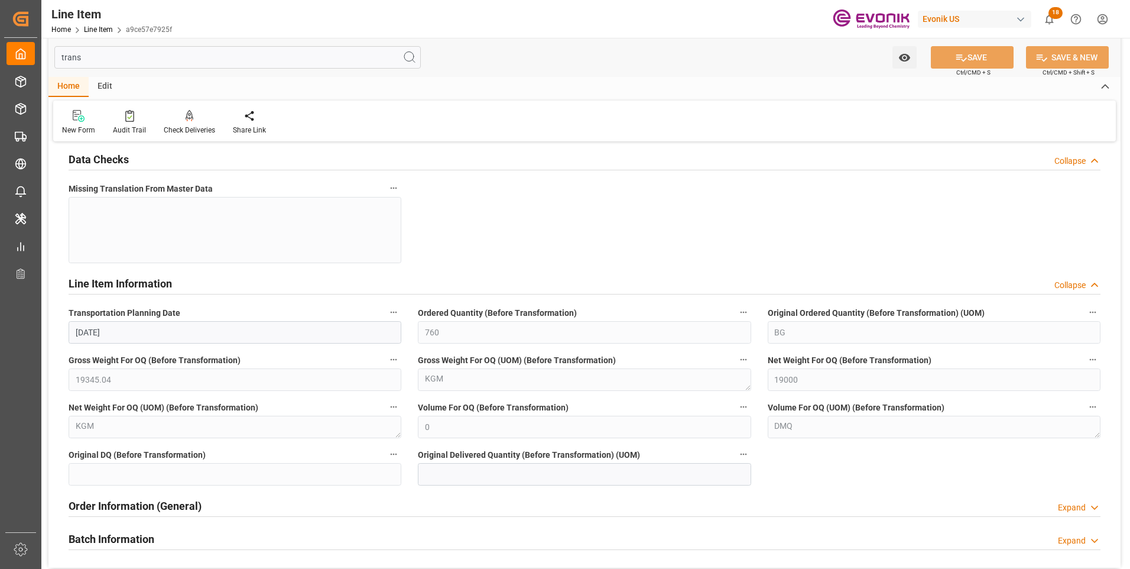
scroll to position [213, 0]
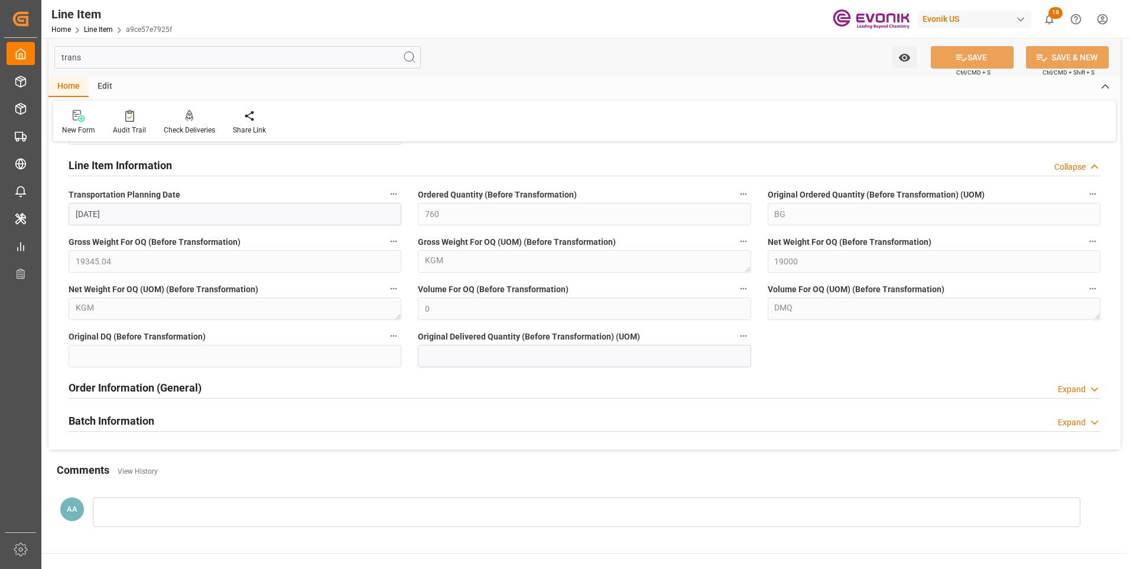
type input "trans"
click at [145, 385] on h2 "Order Information (General)" at bounding box center [135, 387] width 133 height 16
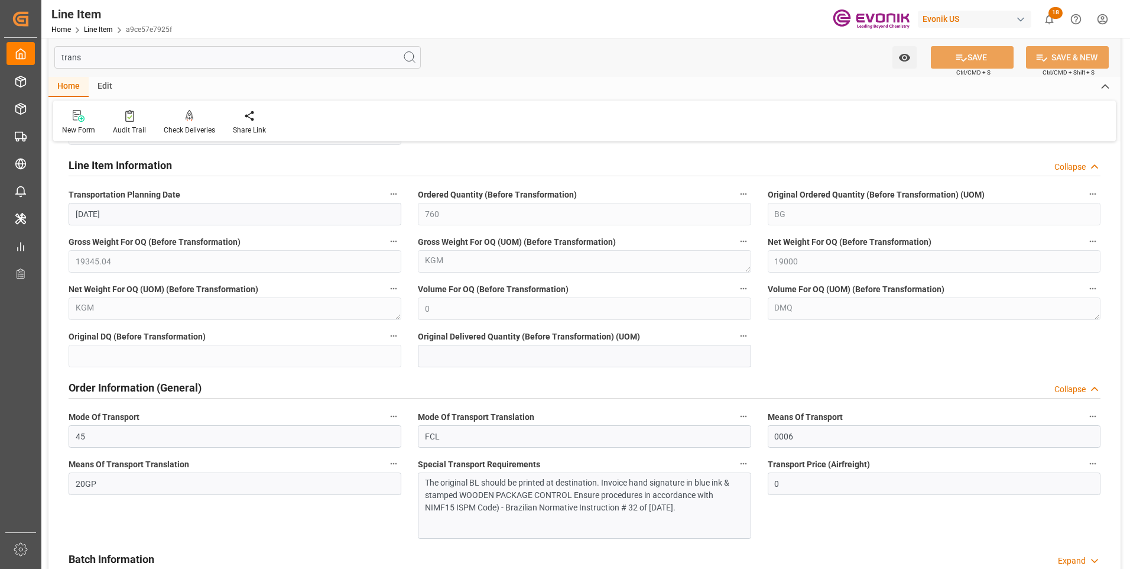
scroll to position [450, 0]
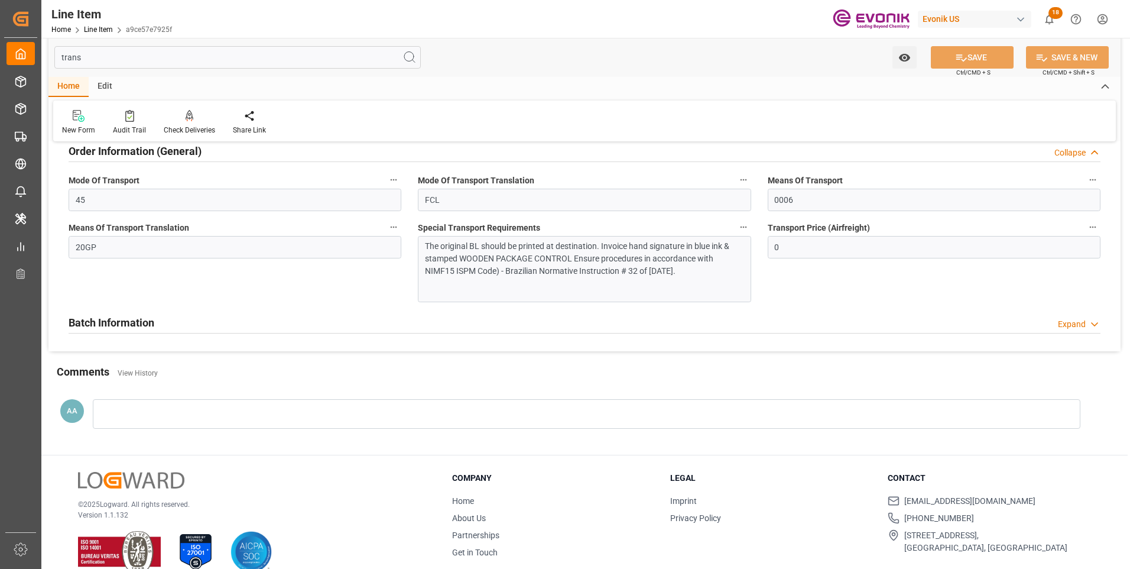
click at [125, 321] on h2 "Batch Information" at bounding box center [112, 322] width 86 height 16
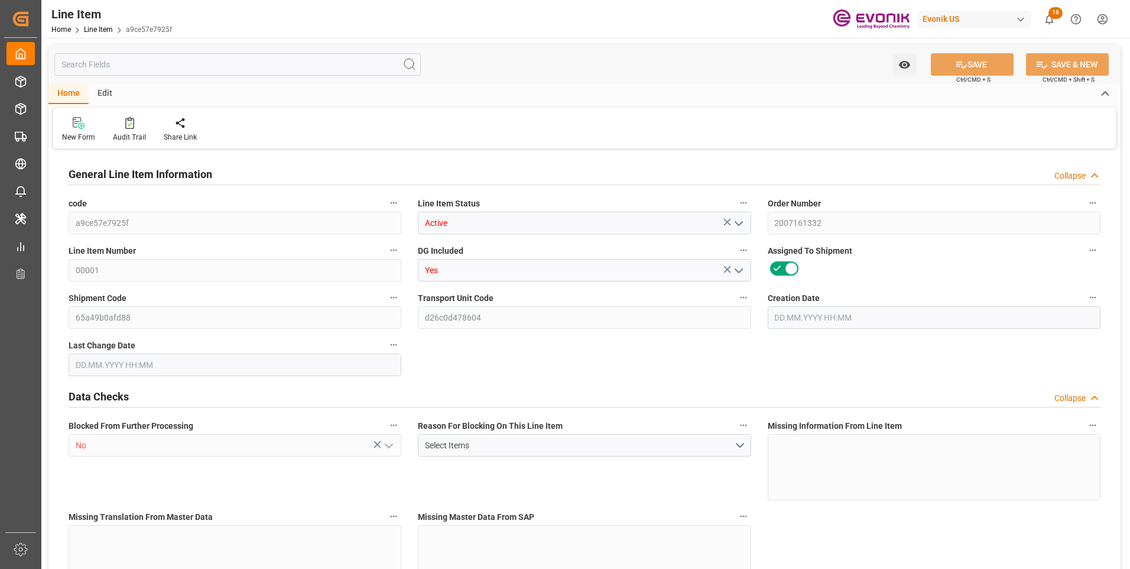
type input "19"
type input "19345.04"
type input "19000"
type input "0"
type input "760"
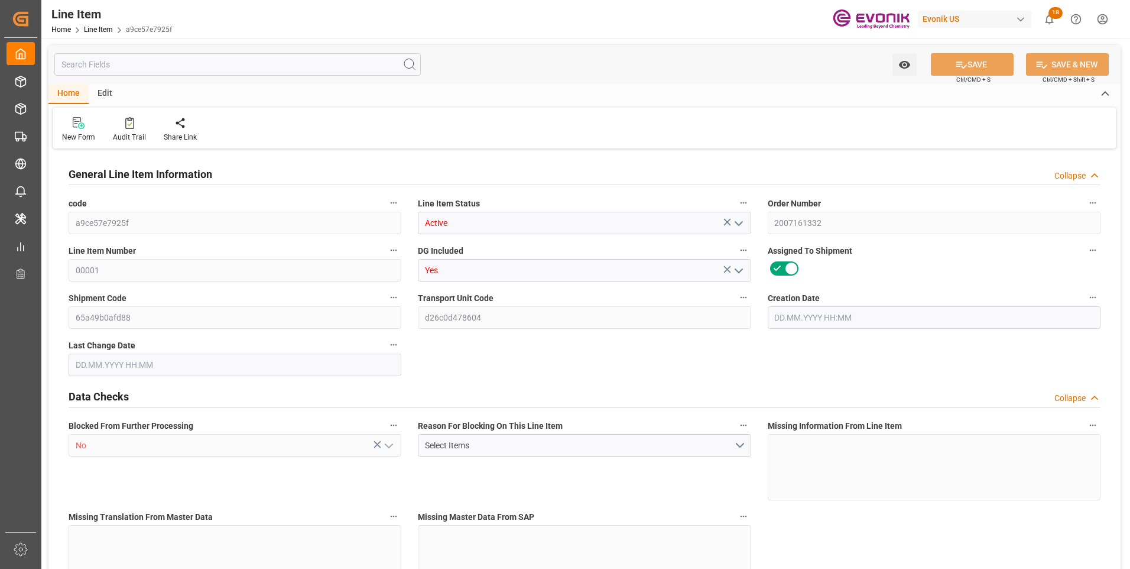
type input "24700"
type input "760"
type input "19345.04"
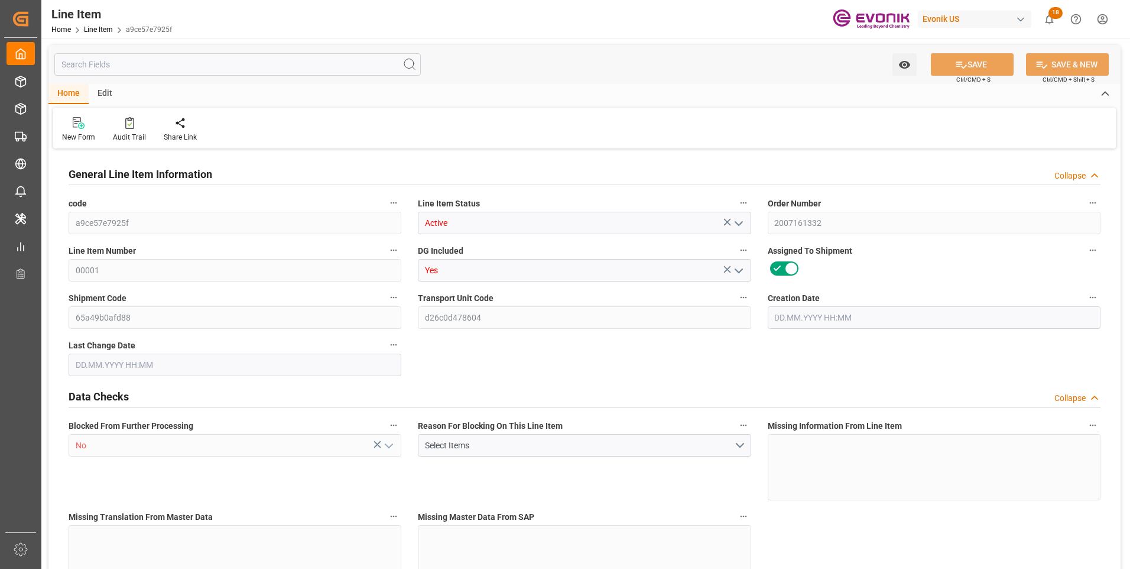
type input "19801.04"
type input "19000"
type input "0"
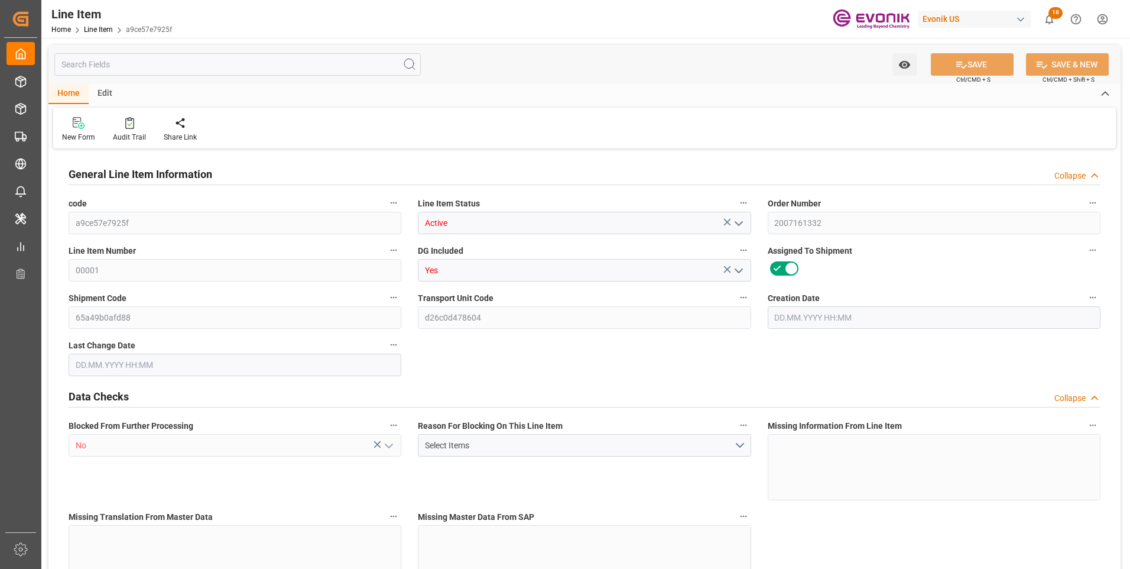
type input "760"
type input "19345.04"
type input "19000"
type input "0"
type input "[DATE] 12:49"
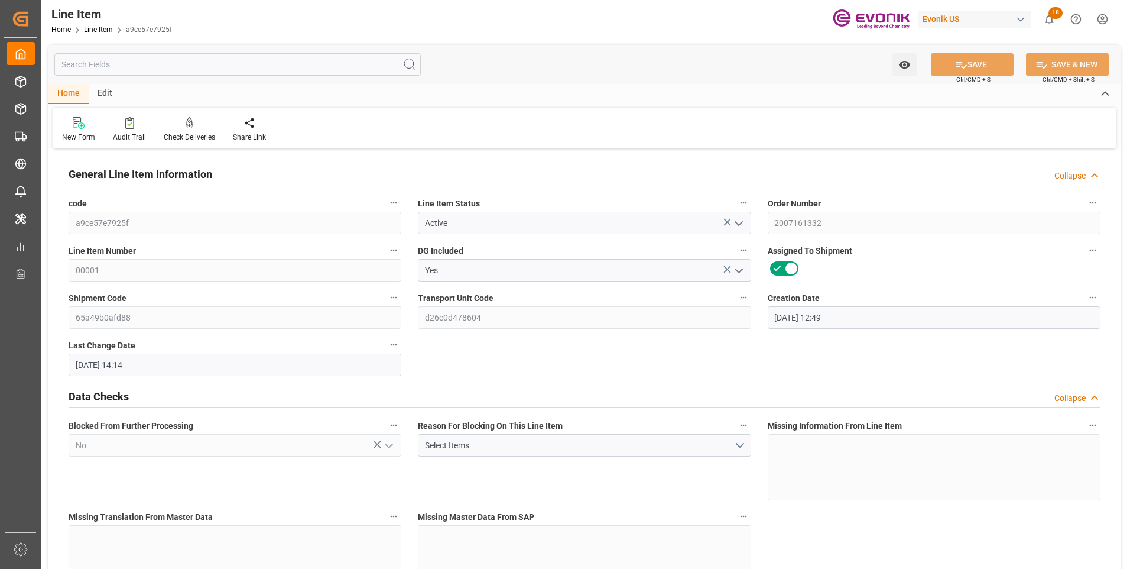
type input "[DATE] 14:14"
type input "[DATE]"
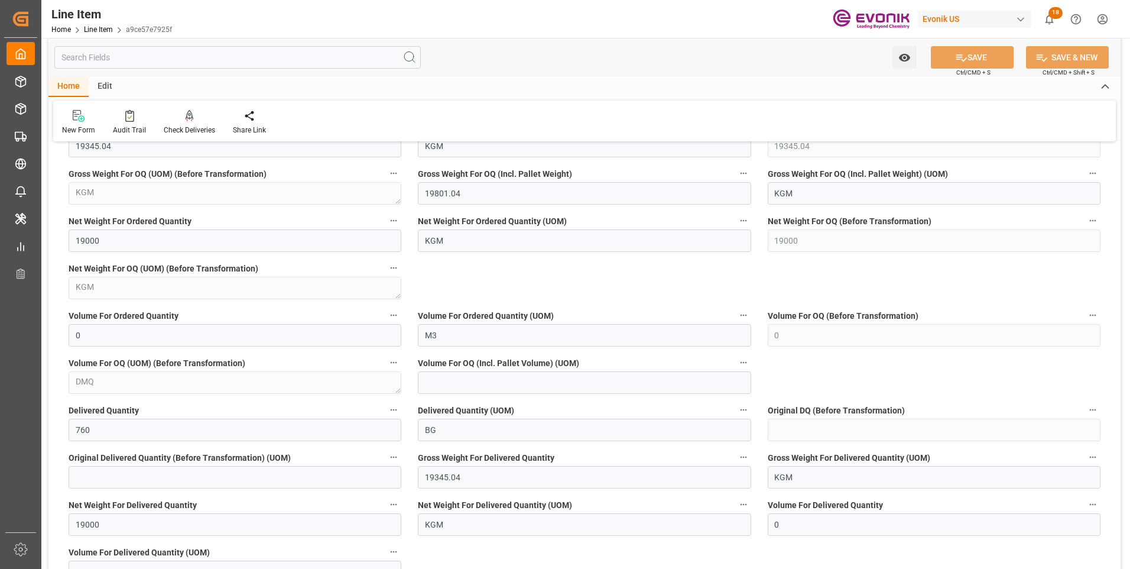
scroll to position [1300, 0]
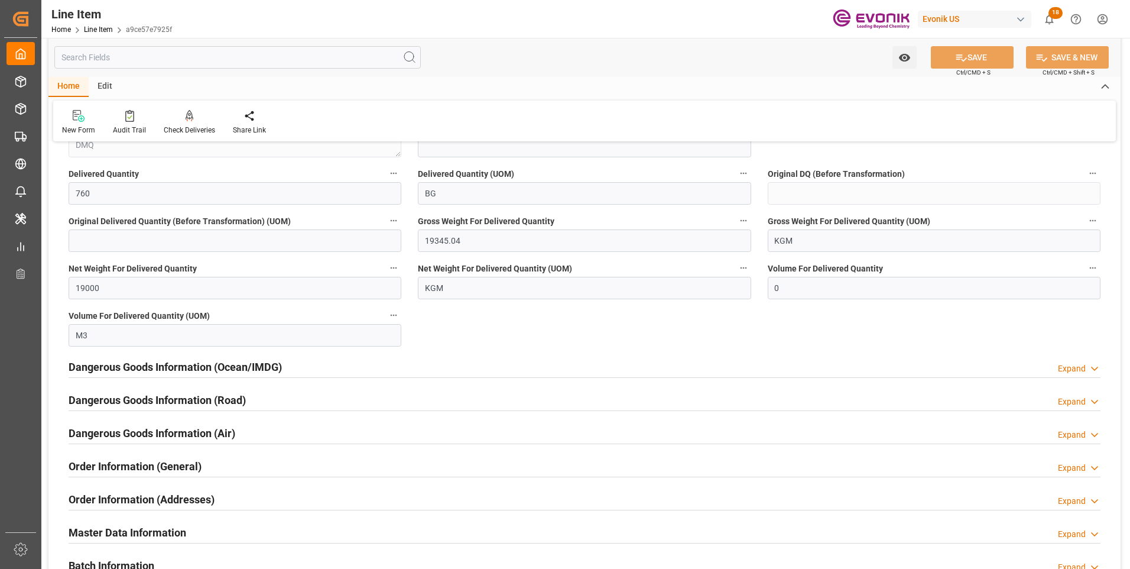
click at [250, 369] on h2 "Dangerous Goods Information (Ocean/IMDG)" at bounding box center [175, 367] width 213 height 16
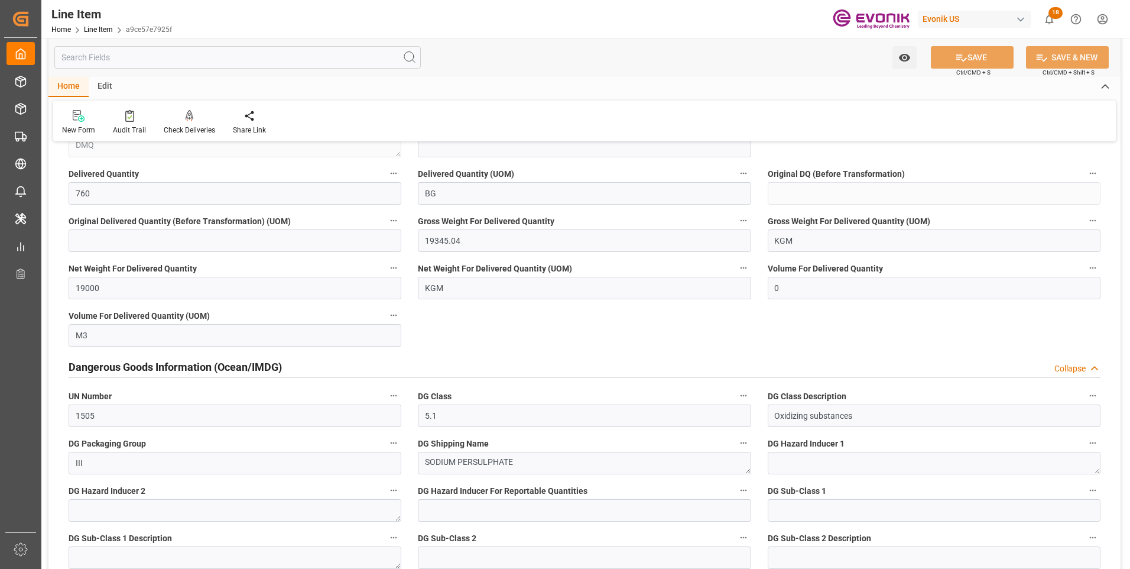
click at [250, 369] on h2 "Dangerous Goods Information (Ocean/IMDG)" at bounding box center [175, 367] width 213 height 16
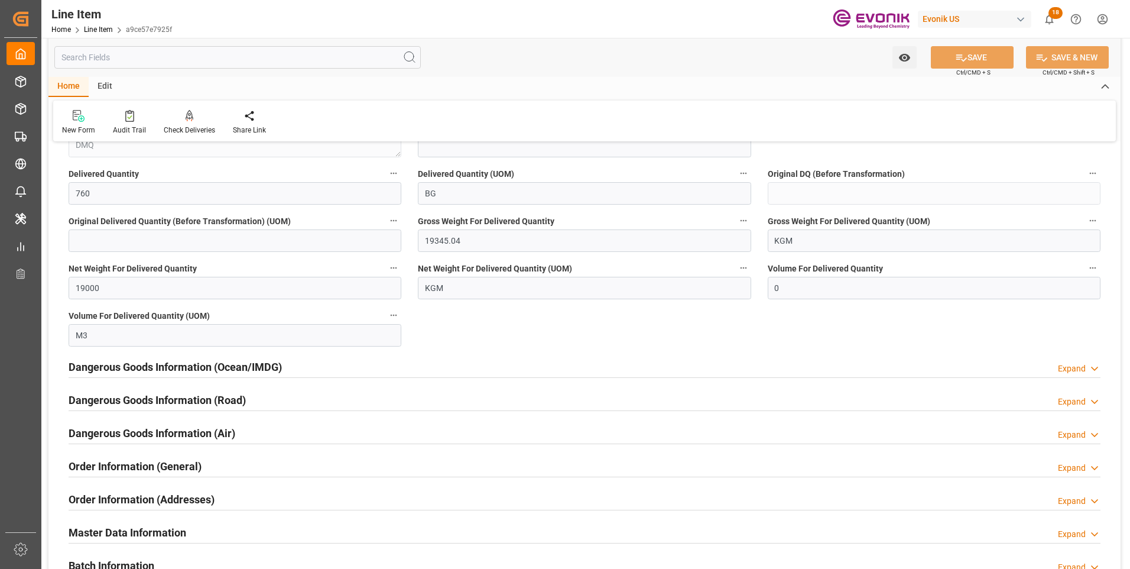
click at [192, 400] on h2 "Dangerous Goods Information (Road)" at bounding box center [157, 400] width 177 height 16
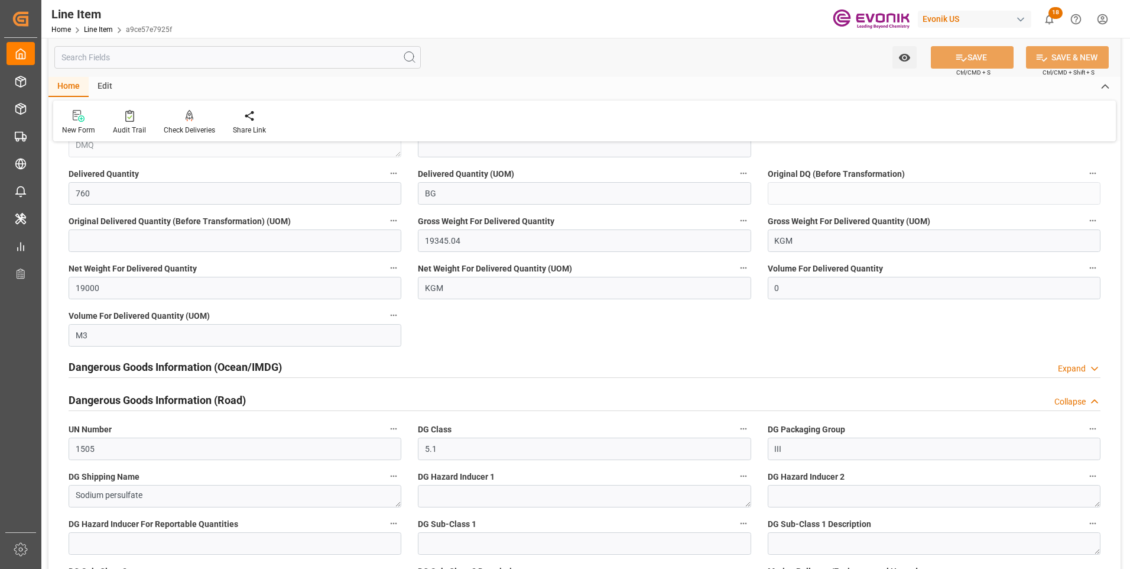
click at [192, 400] on h2 "Dangerous Goods Information (Road)" at bounding box center [157, 400] width 177 height 16
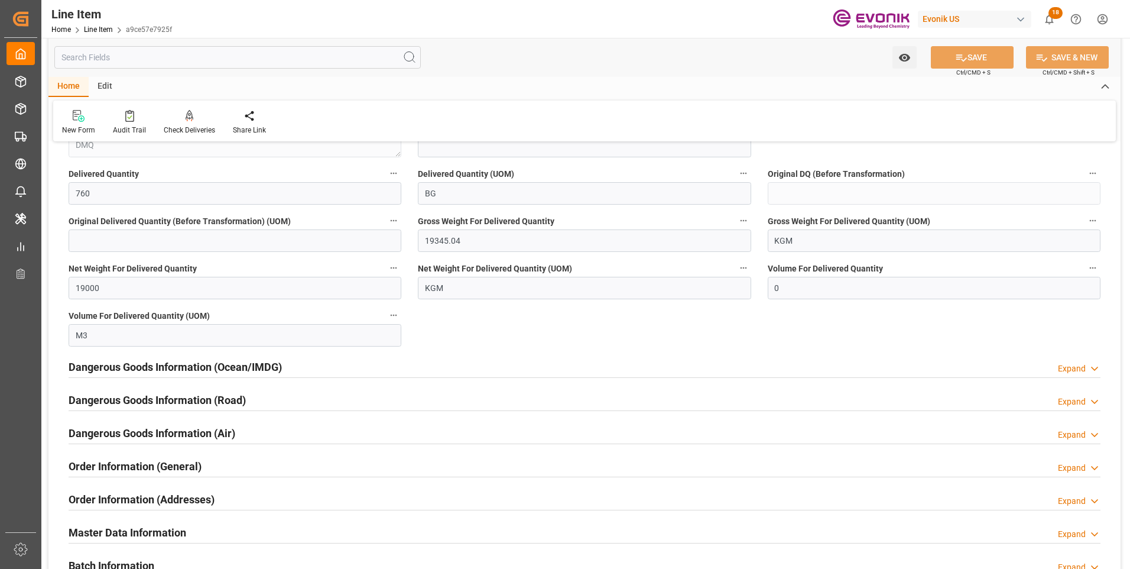
click at [158, 471] on h2 "Order Information (General)" at bounding box center [135, 466] width 133 height 16
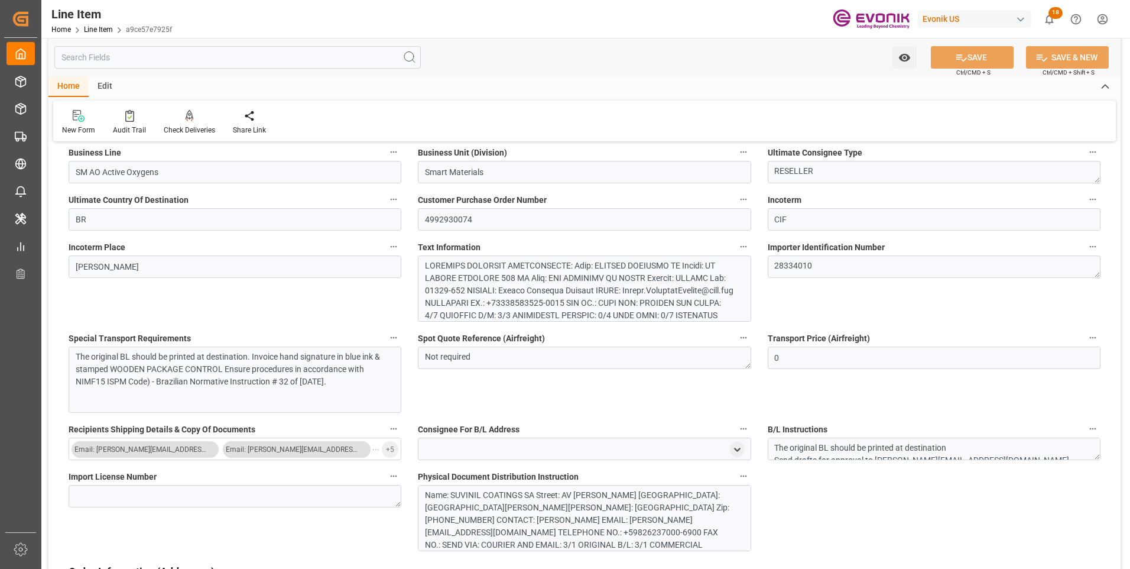
scroll to position [2010, 0]
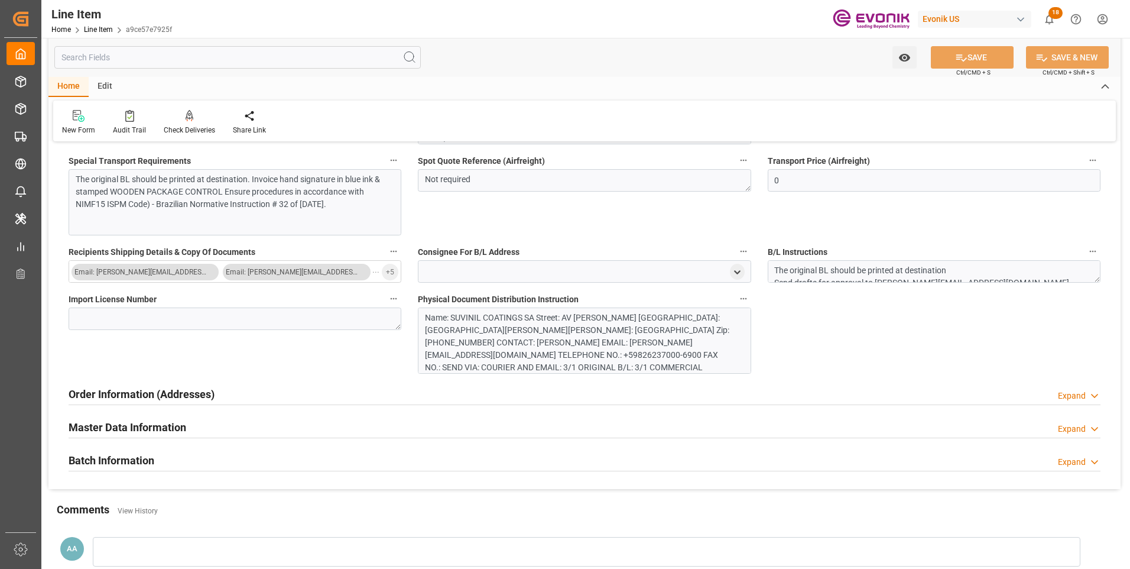
click at [185, 394] on h2 "Order Information (Addresses)" at bounding box center [142, 394] width 146 height 16
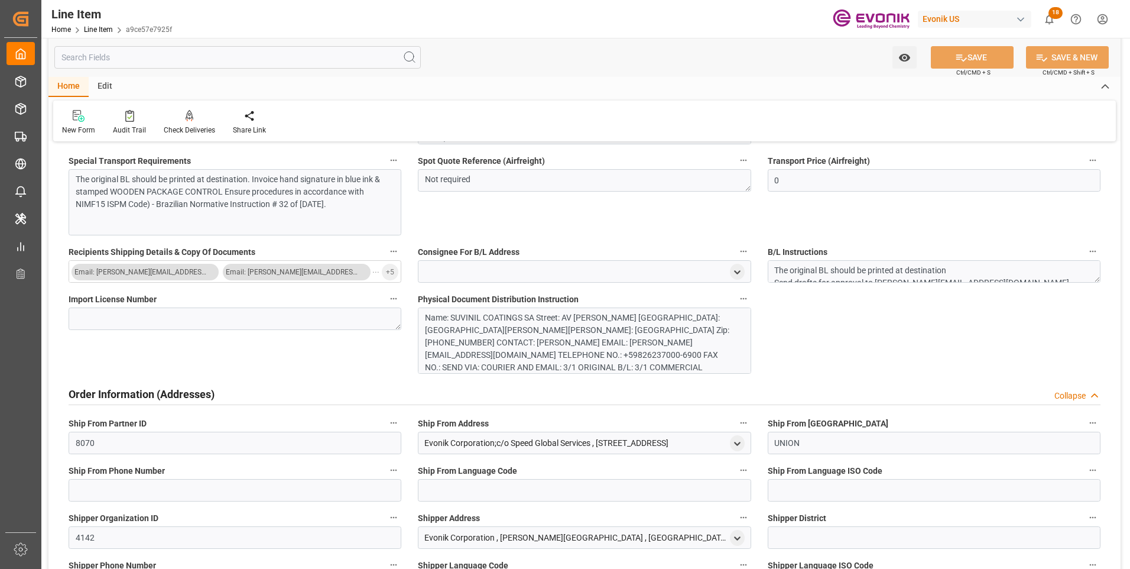
scroll to position [2128, 0]
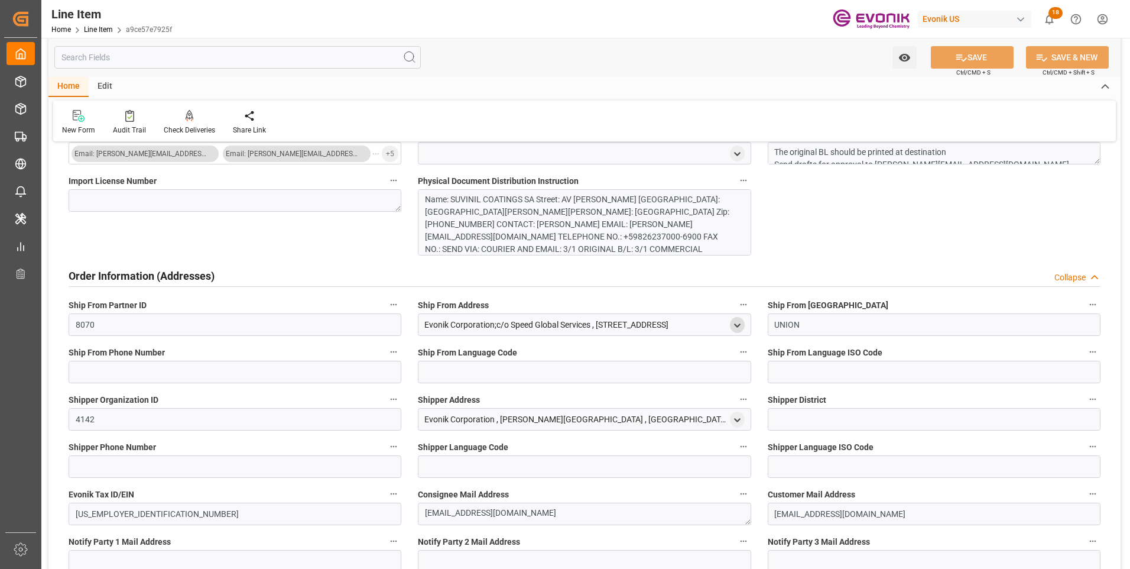
click at [736, 325] on polyline "open menu" at bounding box center [737, 325] width 5 height 2
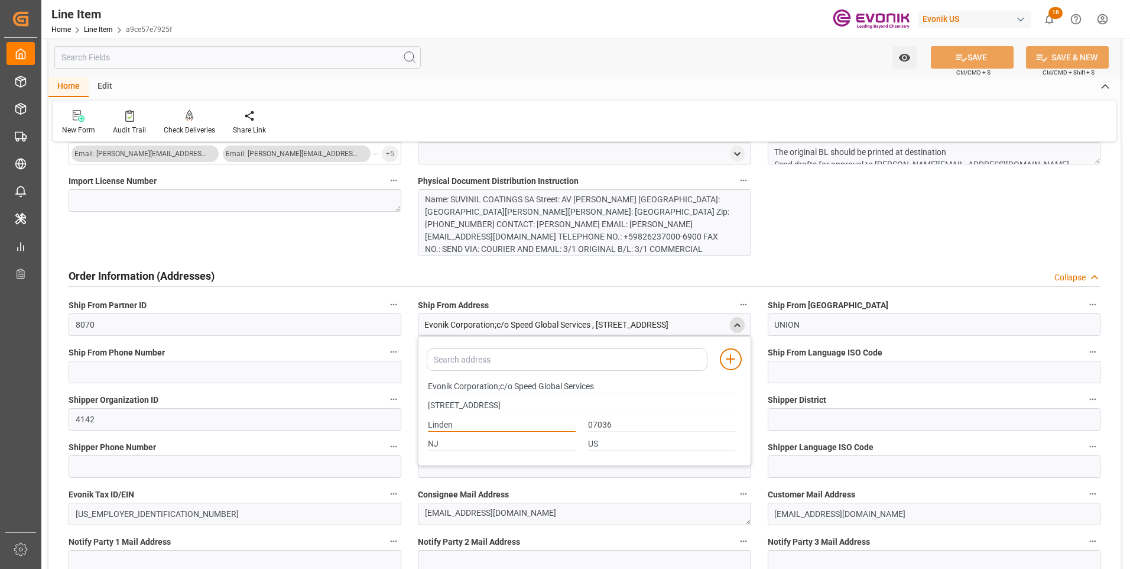
drag, startPoint x: 433, startPoint y: 424, endPoint x: 609, endPoint y: 426, distance: 176.7
click at [609, 426] on div "Linden 07036" at bounding box center [581, 425] width 320 height 20
click at [749, 276] on div "Order Information (Addresses) Collapse" at bounding box center [585, 275] width 1032 height 22
